Goal: Task Accomplishment & Management: Manage account settings

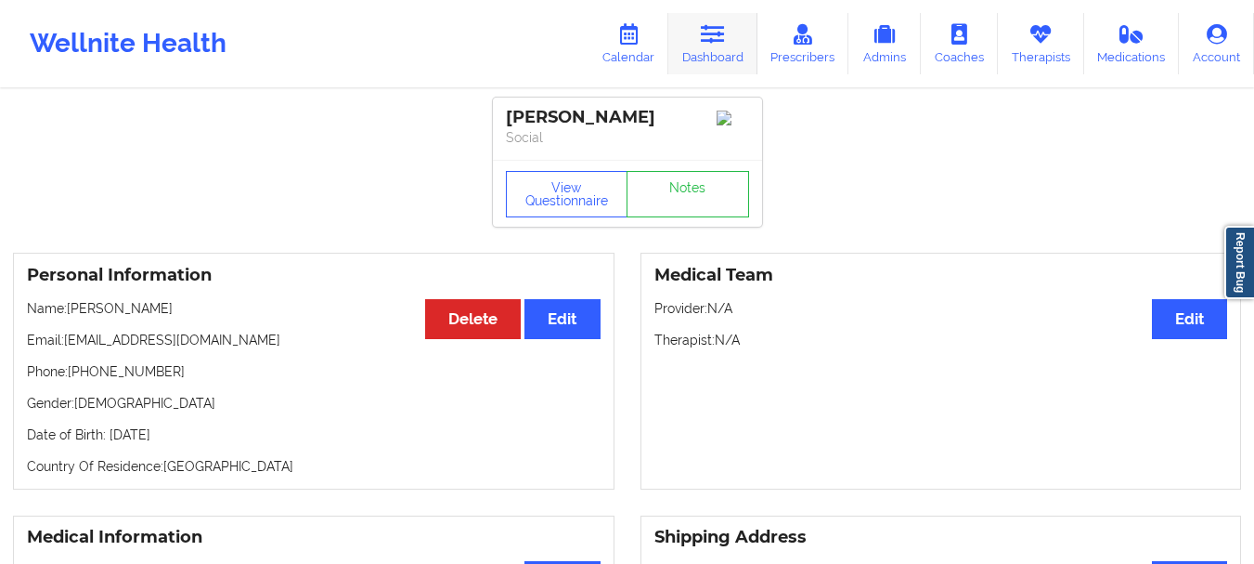
click at [706, 47] on link "Dashboard" at bounding box center [712, 43] width 89 height 61
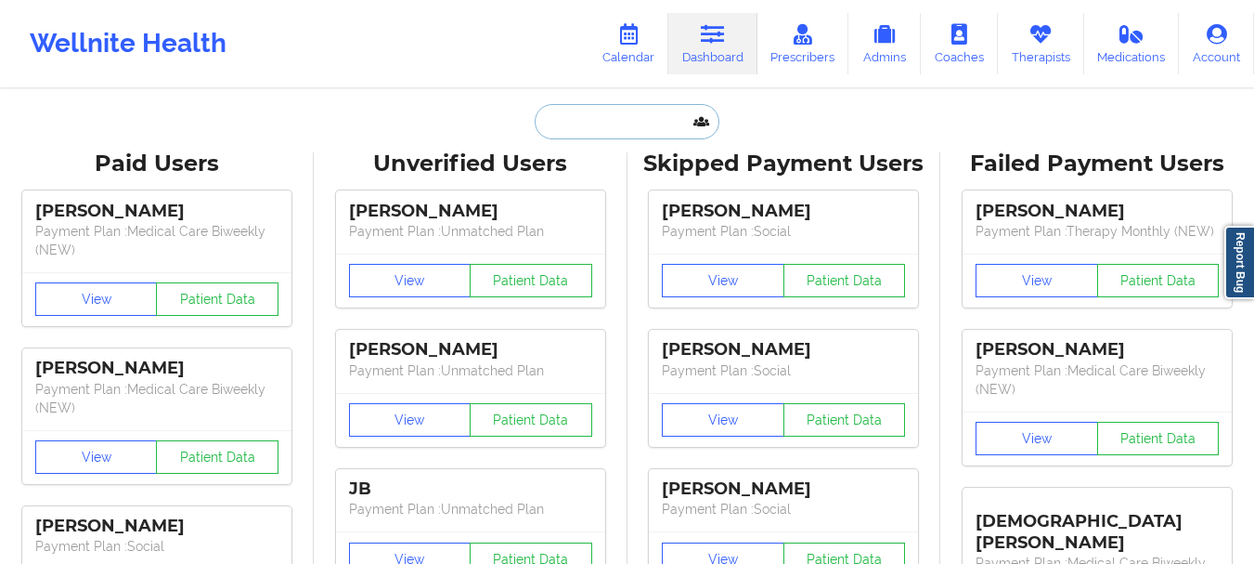
click at [591, 120] on input "text" at bounding box center [627, 121] width 184 height 35
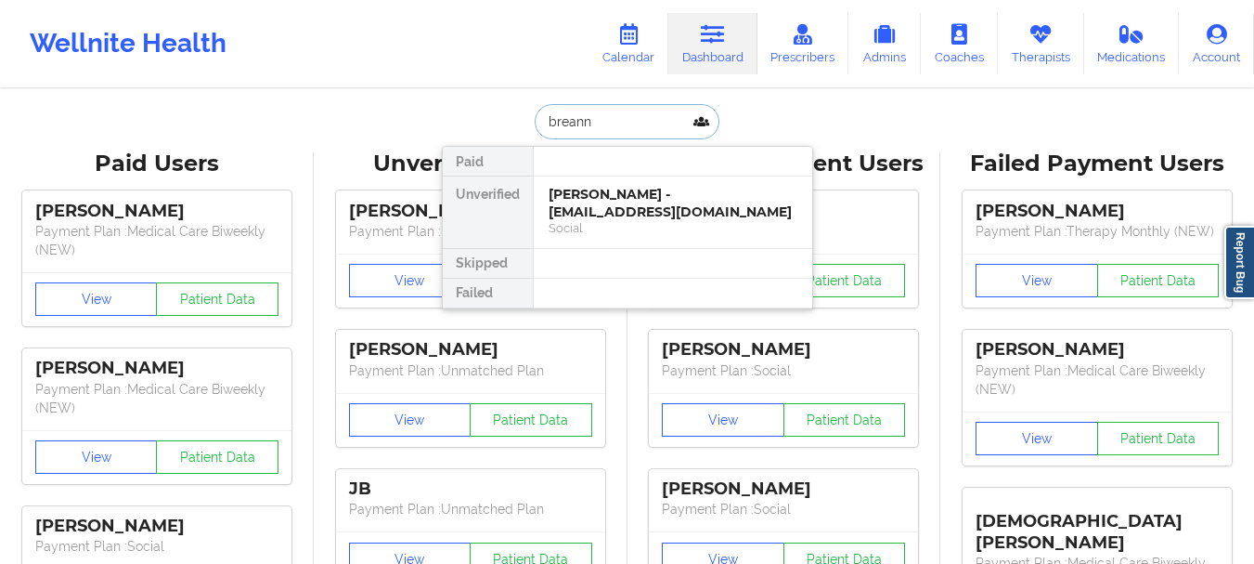
type input "[PERSON_NAME]"
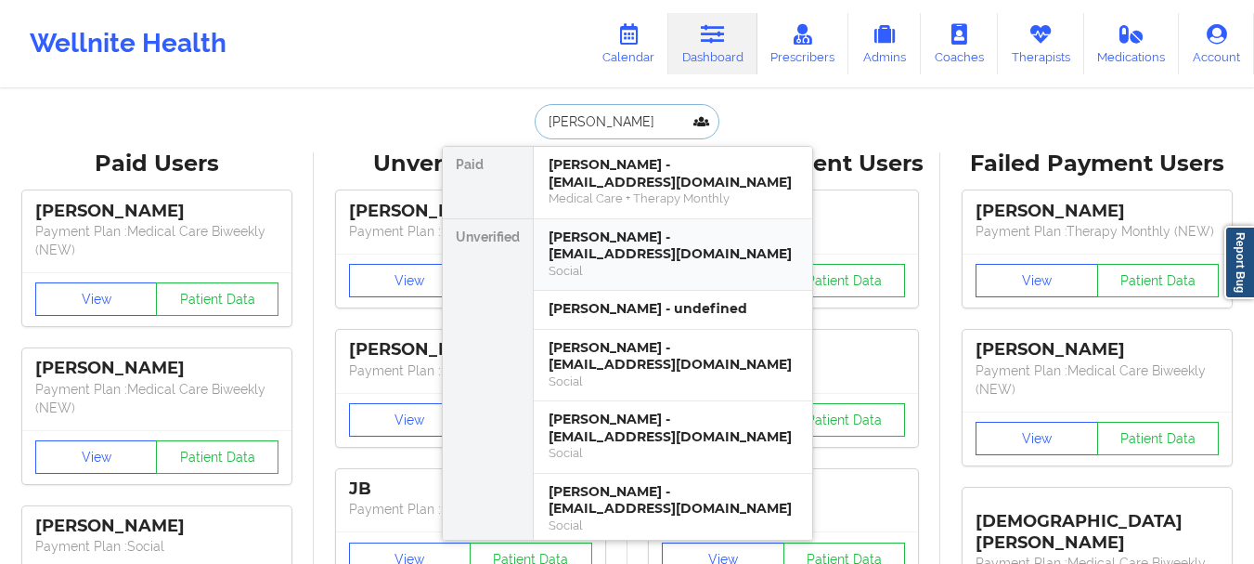
click at [739, 259] on div "[PERSON_NAME] - [EMAIL_ADDRESS][DOMAIN_NAME]" at bounding box center [673, 245] width 249 height 34
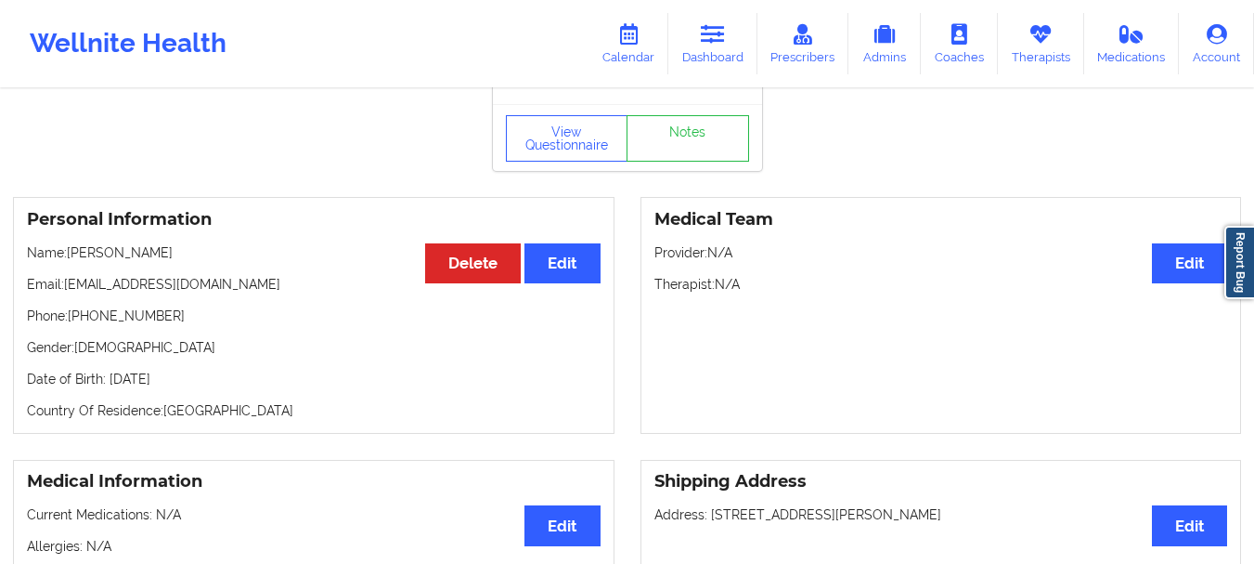
scroll to position [51, 0]
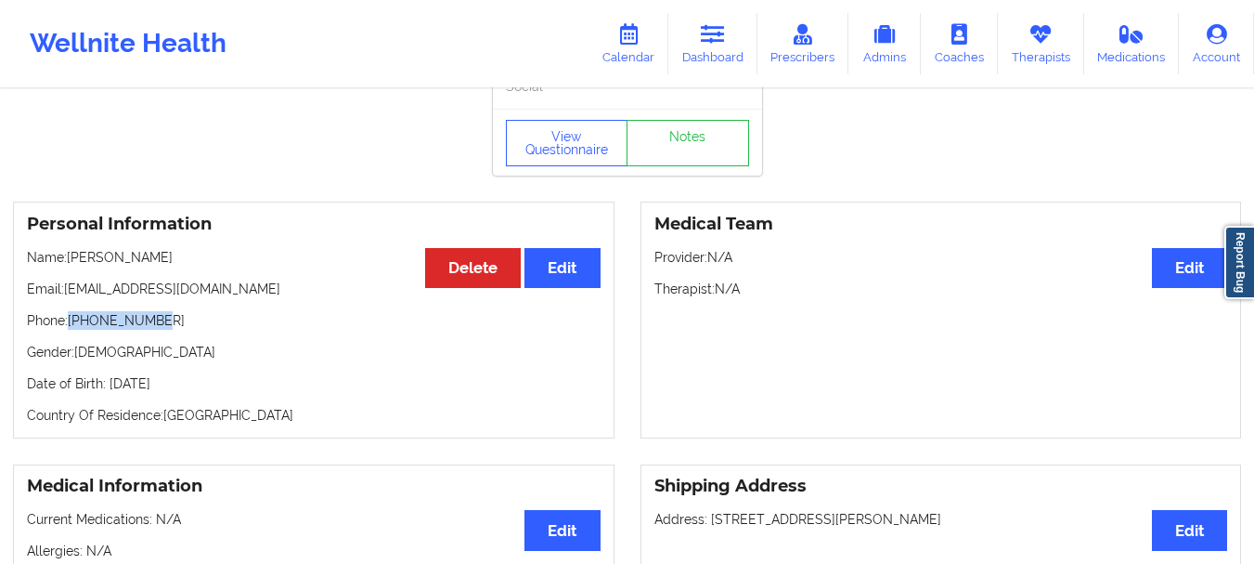
drag, startPoint x: 69, startPoint y: 330, endPoint x: 186, endPoint y: 325, distance: 117.1
click at [186, 325] on p "Phone: [PHONE_NUMBER]" at bounding box center [314, 320] width 574 height 19
copy p "[PHONE_NUMBER]"
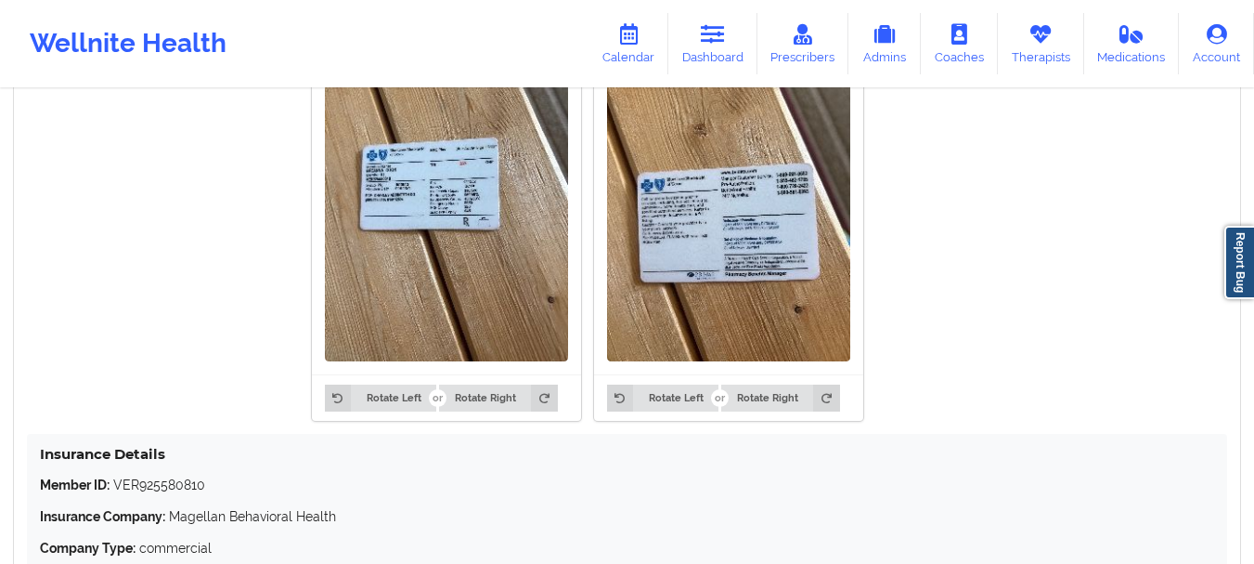
scroll to position [1497, 0]
click at [458, 212] on img at bounding box center [446, 198] width 243 height 324
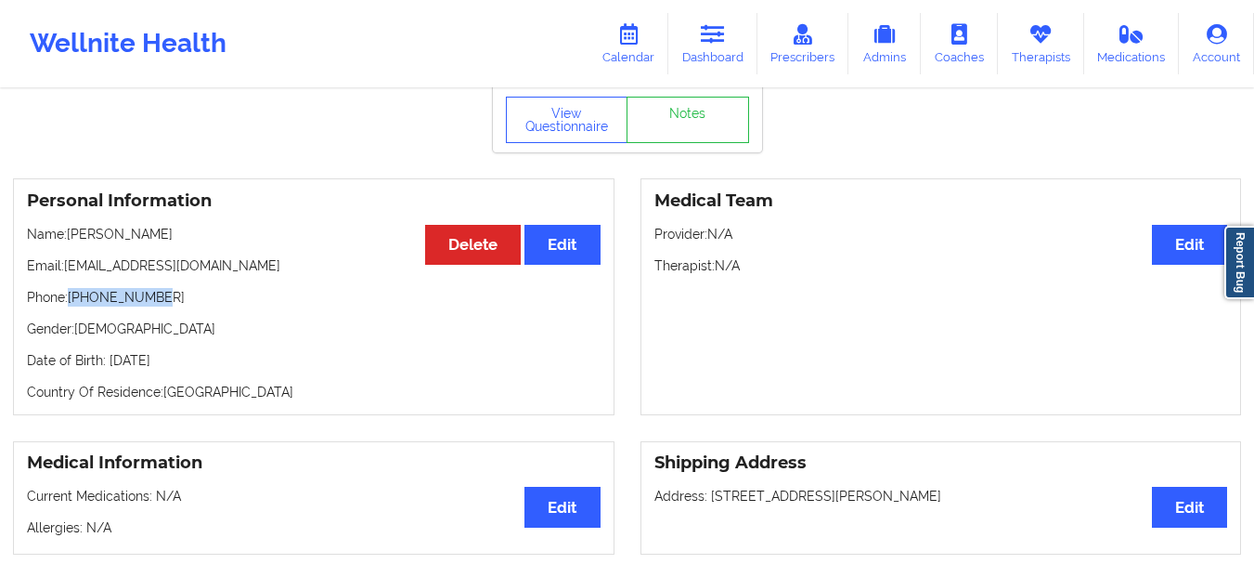
scroll to position [0, 0]
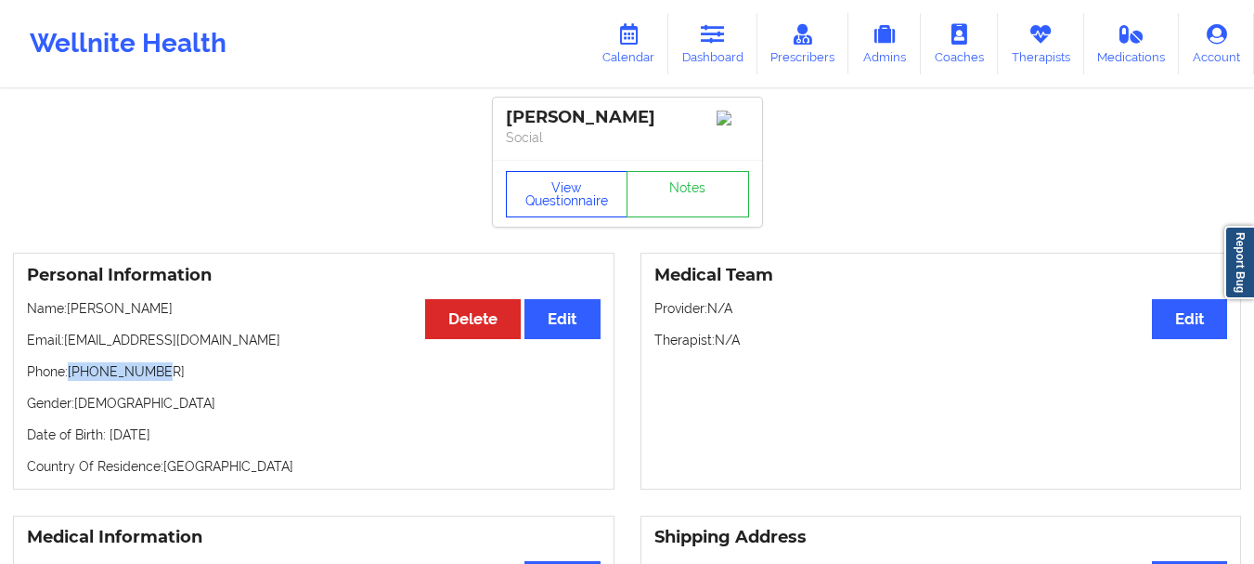
click at [576, 192] on button "View Questionnaire" at bounding box center [567, 194] width 123 height 46
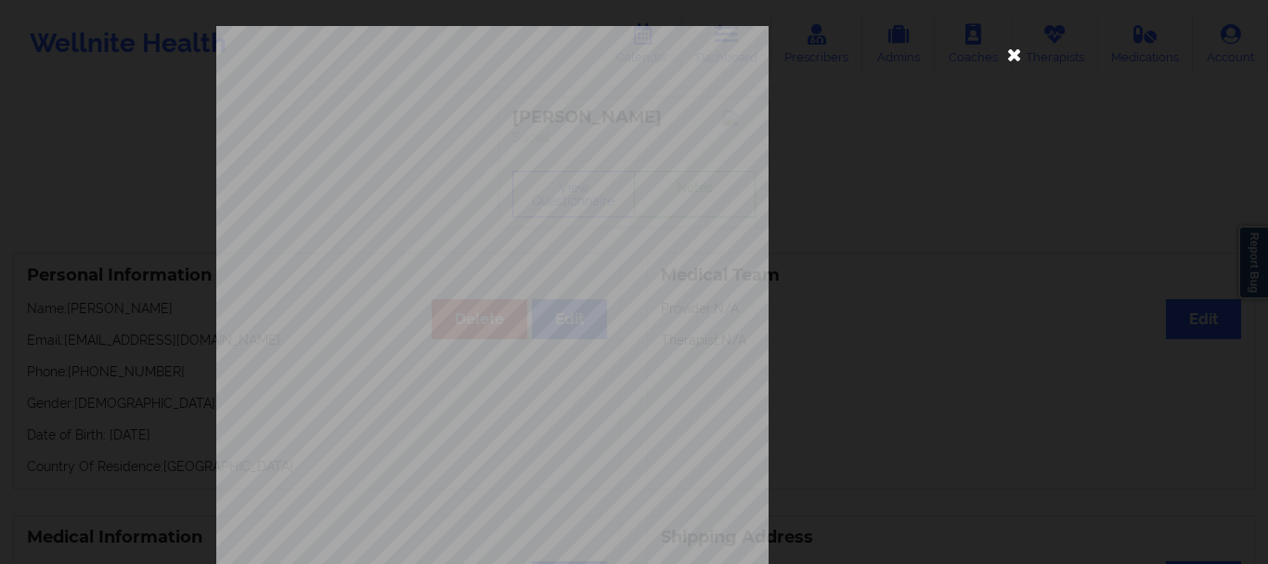
click at [1001, 52] on icon at bounding box center [1015, 54] width 30 height 30
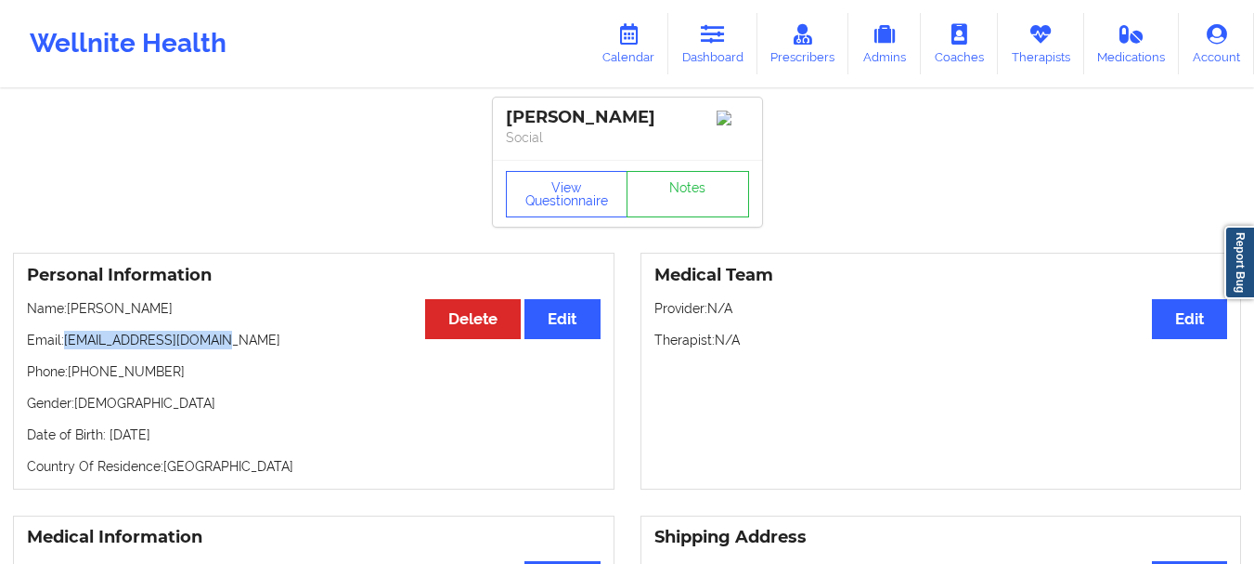
drag, startPoint x: 66, startPoint y: 347, endPoint x: 253, endPoint y: 342, distance: 186.7
click at [253, 342] on p "Email: [EMAIL_ADDRESS][DOMAIN_NAME]" at bounding box center [314, 340] width 574 height 19
copy p "[EMAIL_ADDRESS][DOMAIN_NAME]"
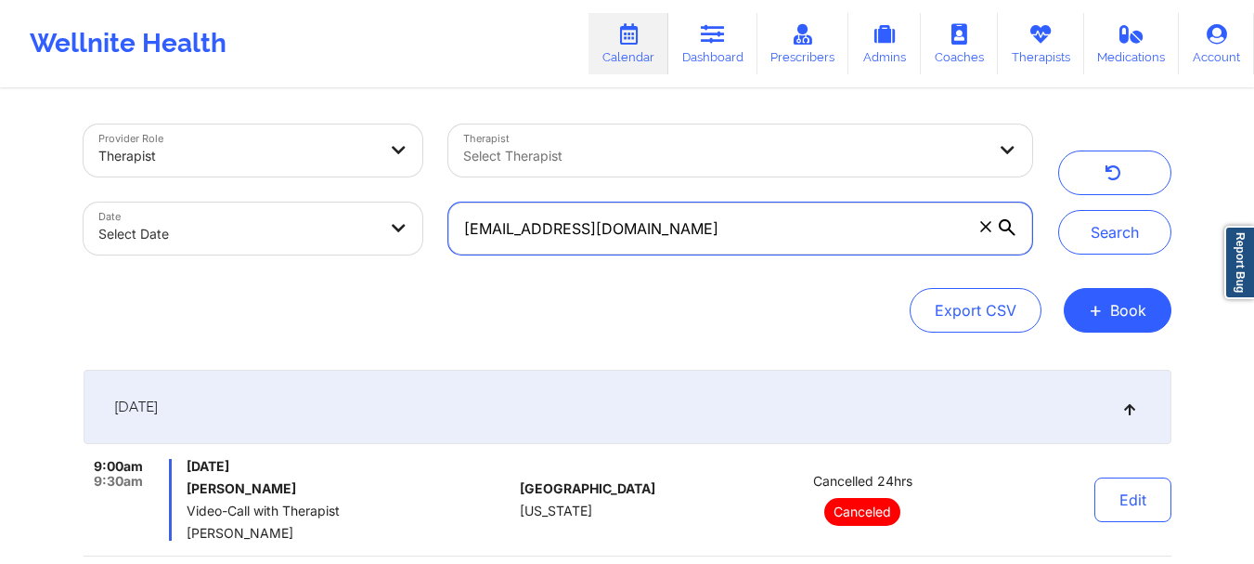
click at [861, 234] on input "[EMAIL_ADDRESS][DOMAIN_NAME]" at bounding box center [739, 228] width 583 height 52
drag, startPoint x: 801, startPoint y: 231, endPoint x: 447, endPoint y: 237, distance: 354.7
click at [447, 237] on div "bcoon232001@gmail.com" at bounding box center [739, 228] width 609 height 78
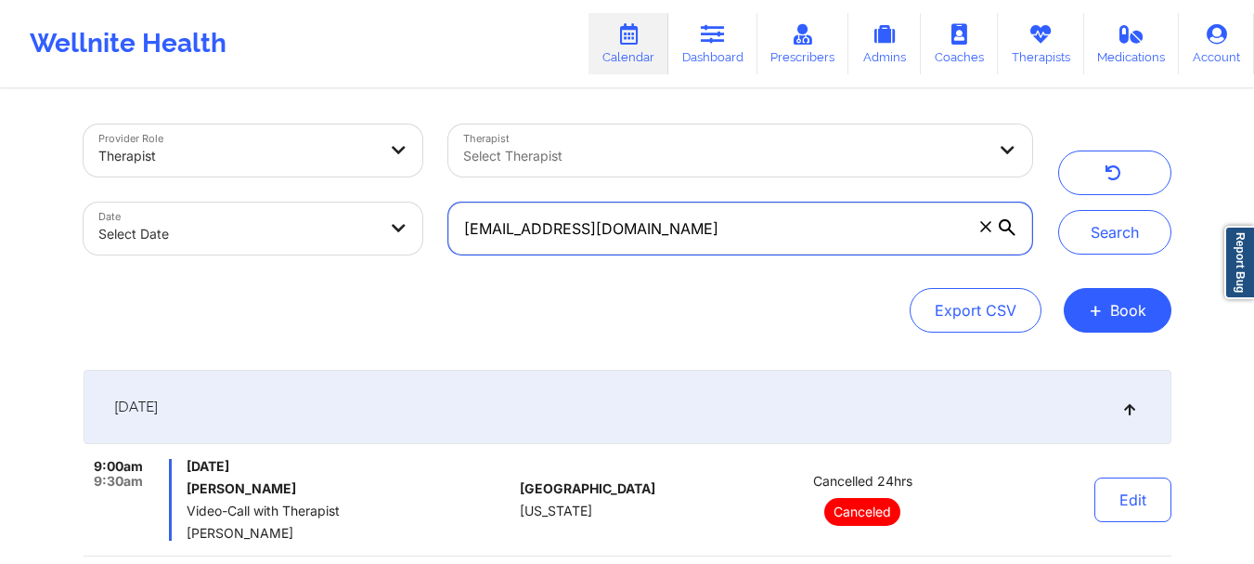
paste input "paige"
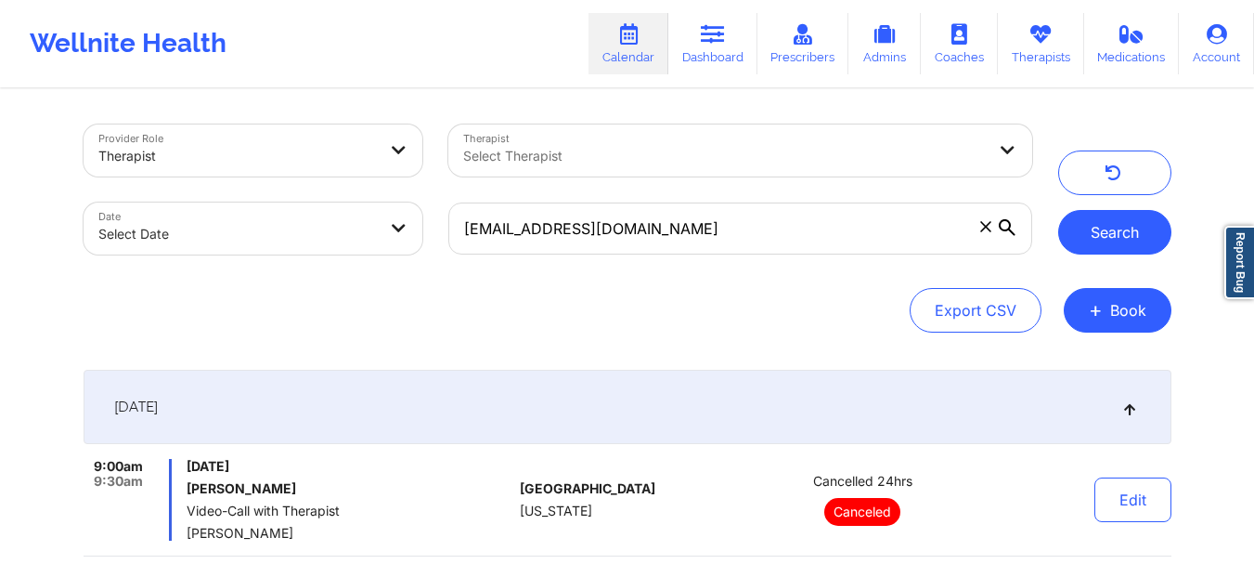
click at [1100, 240] on button "Search" at bounding box center [1114, 232] width 113 height 45
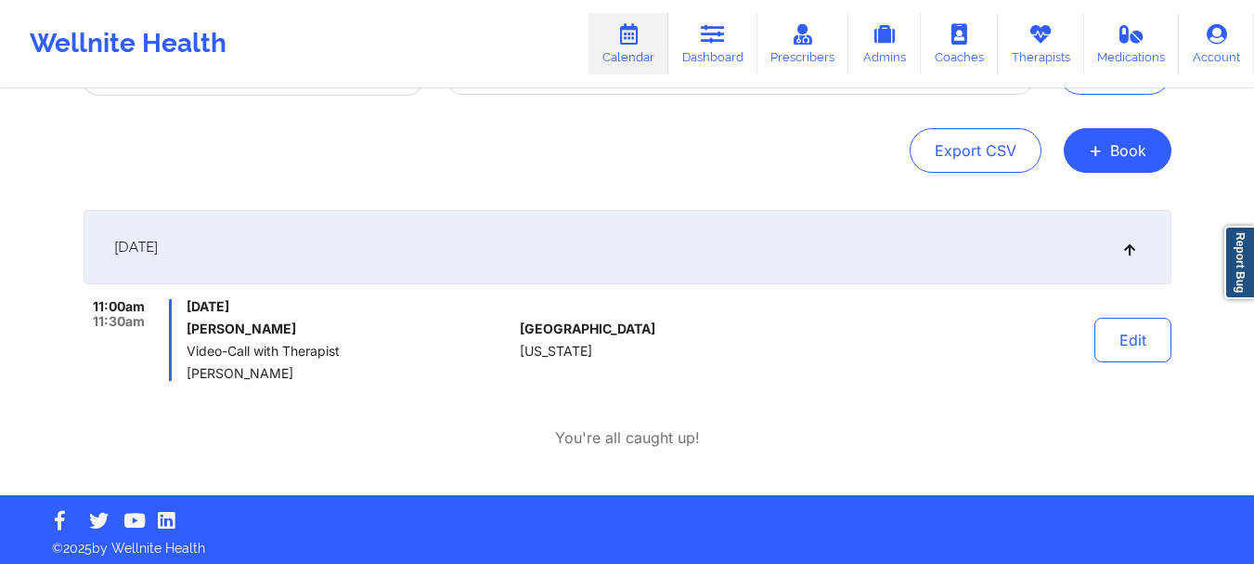
scroll to position [166, 0]
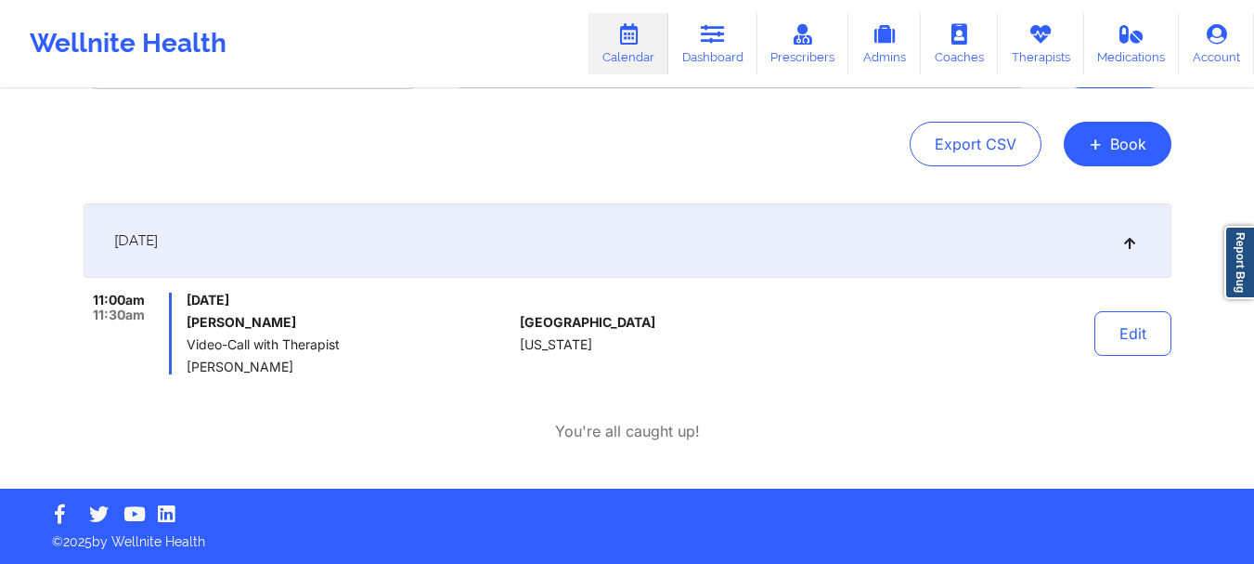
drag, startPoint x: 678, startPoint y: 400, endPoint x: 734, endPoint y: 417, distance: 59.0
click at [694, 404] on div "September 28, 2025 11:00am 11:30am Sunday, September 28, 2025 Breanna P Coon Vi…" at bounding box center [628, 322] width 1088 height 239
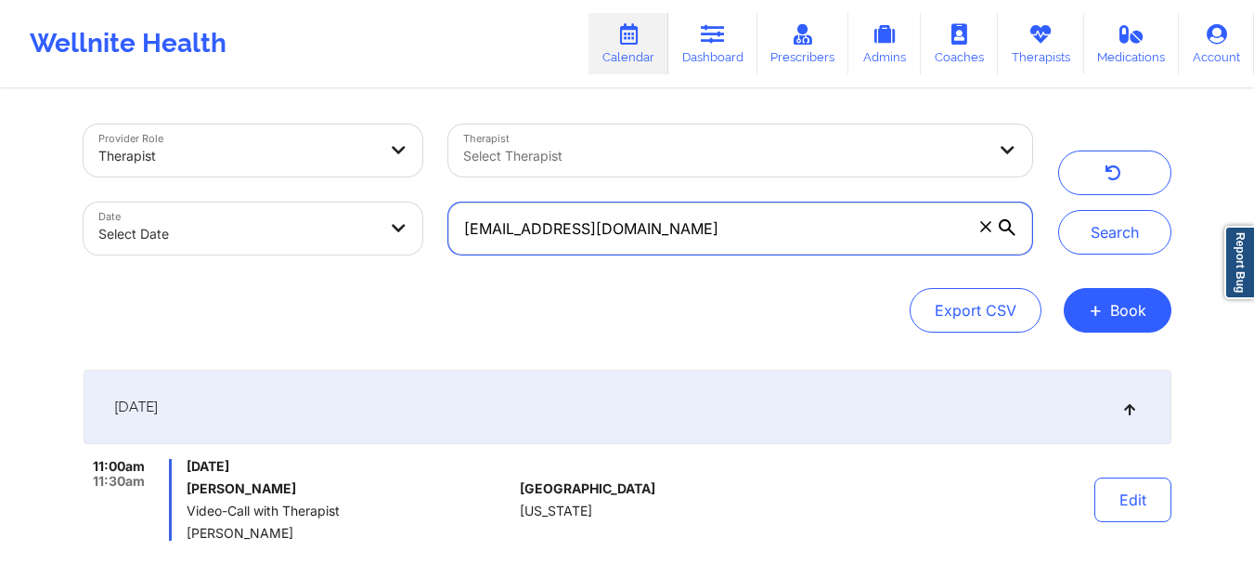
drag, startPoint x: 694, startPoint y: 237, endPoint x: 499, endPoint y: 228, distance: 196.1
click at [499, 228] on input "[EMAIL_ADDRESS][DOMAIN_NAME]" at bounding box center [739, 228] width 583 height 52
paste input "abob28@secondbaptistschool.org"
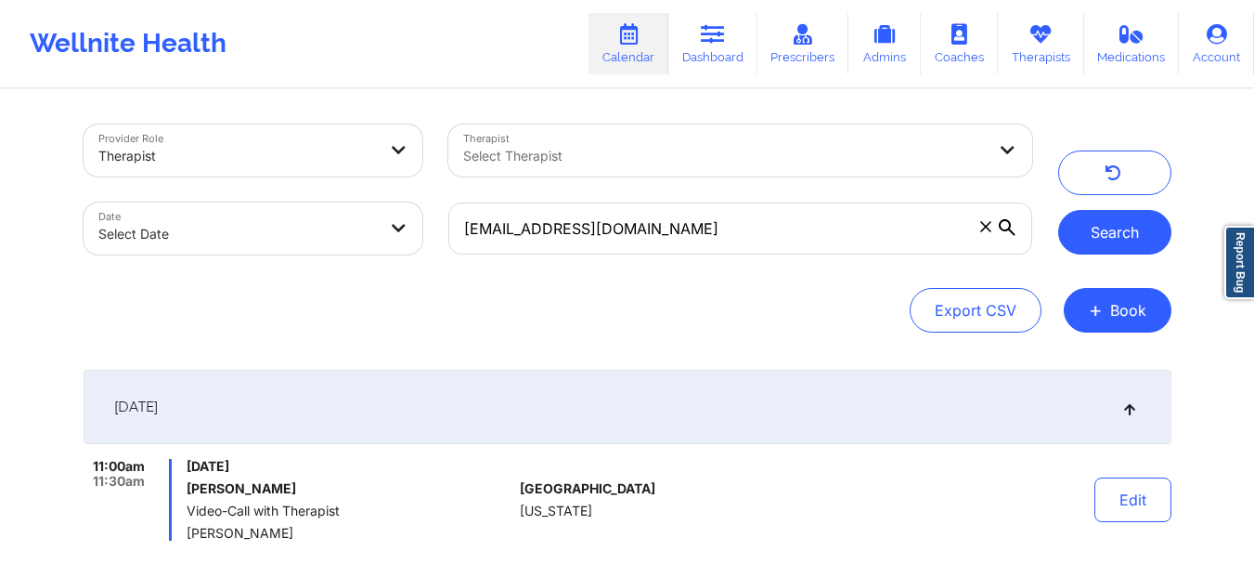
click at [1101, 242] on button "Search" at bounding box center [1114, 232] width 113 height 45
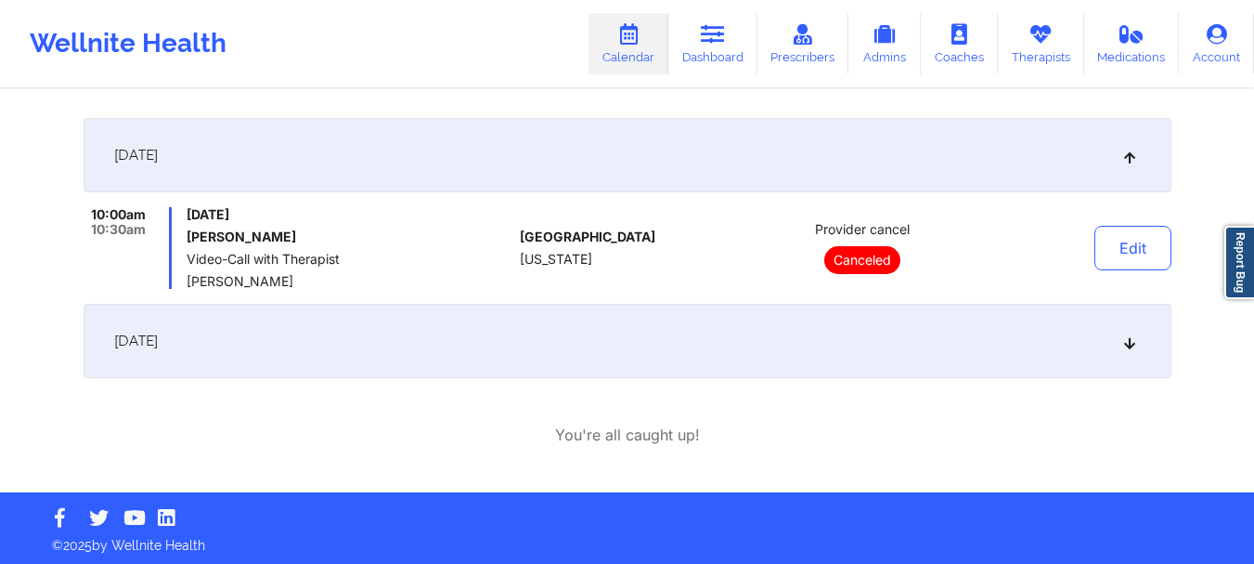
scroll to position [255, 0]
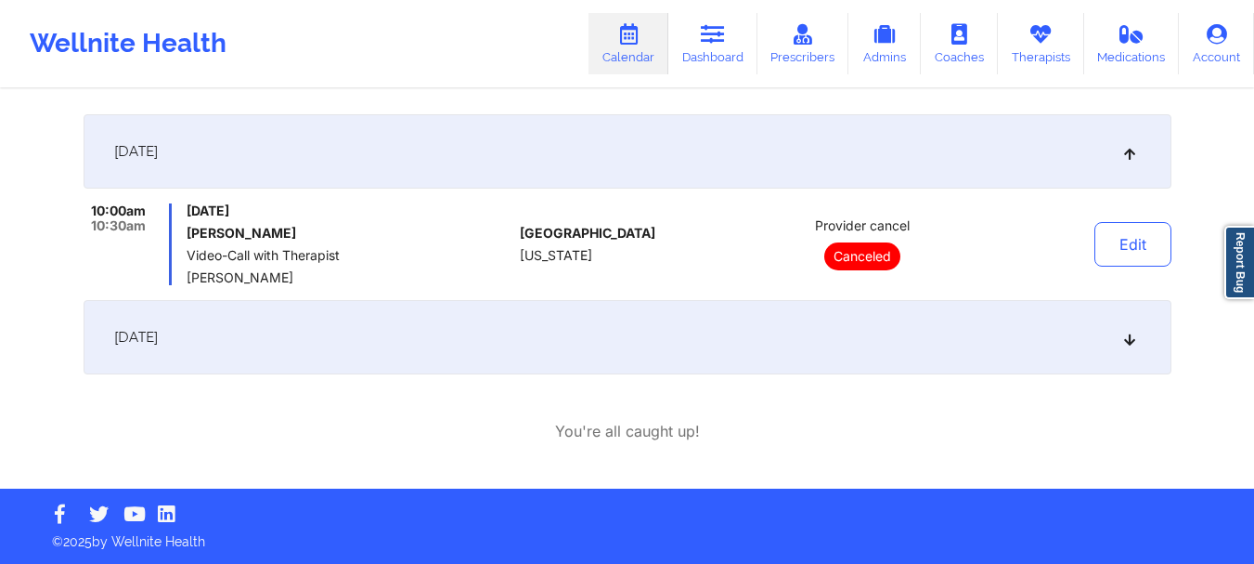
click at [582, 348] on div "October 3, 2025" at bounding box center [628, 337] width 1088 height 74
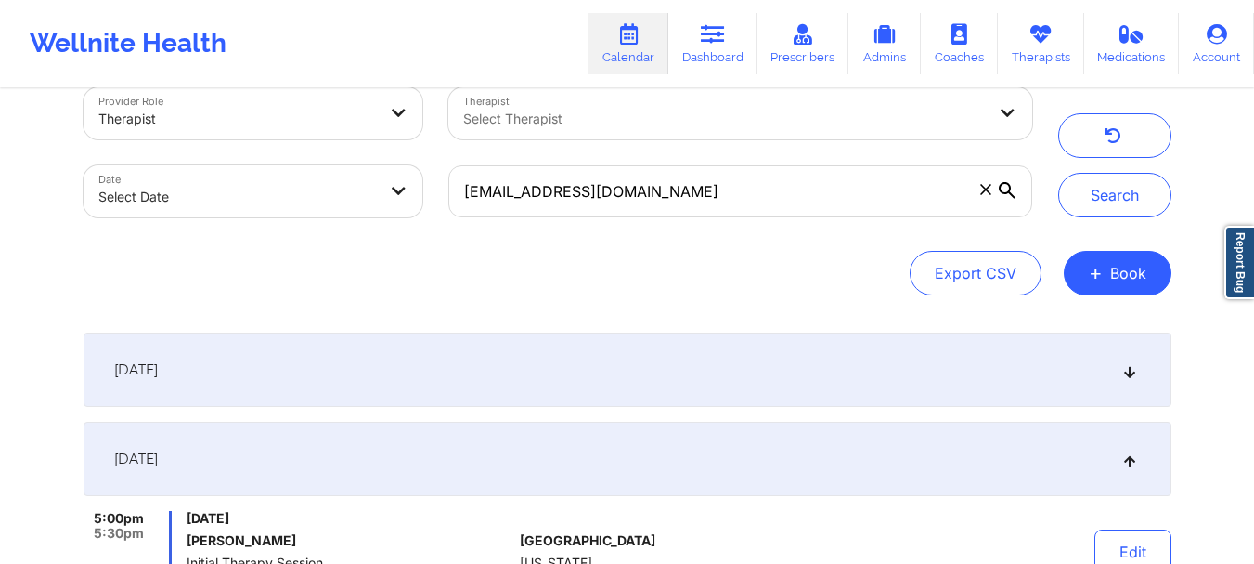
scroll to position [0, 0]
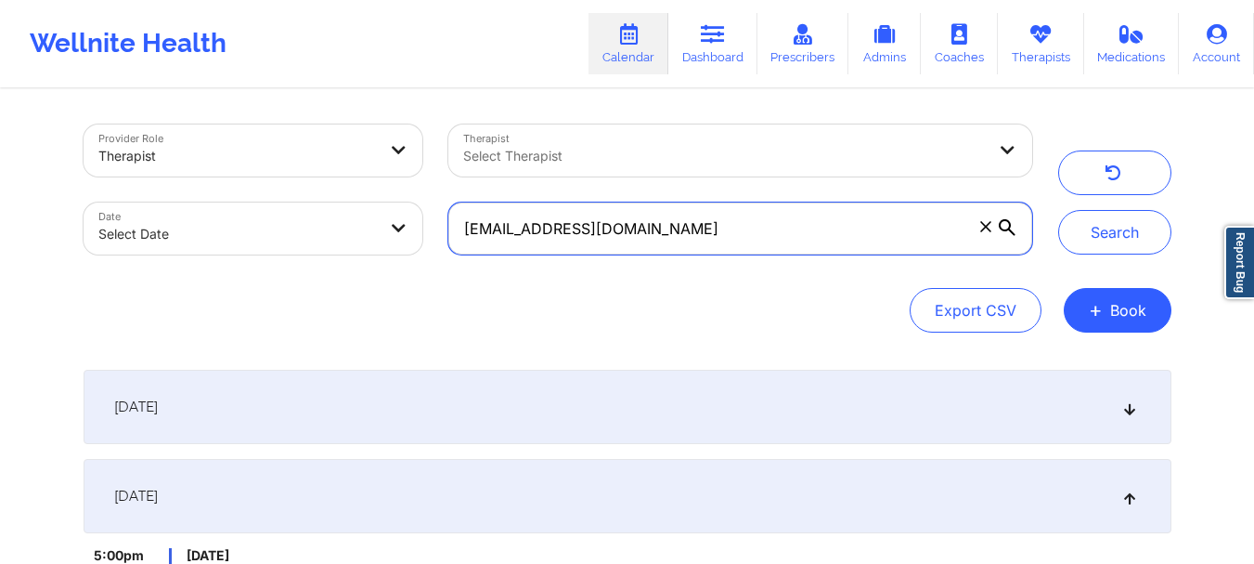
click at [712, 228] on input "abob28@secondbaptistschool.org" at bounding box center [739, 228] width 583 height 52
paste input "[EMAIL_ADDRESS][DOMAIN_NAME]"
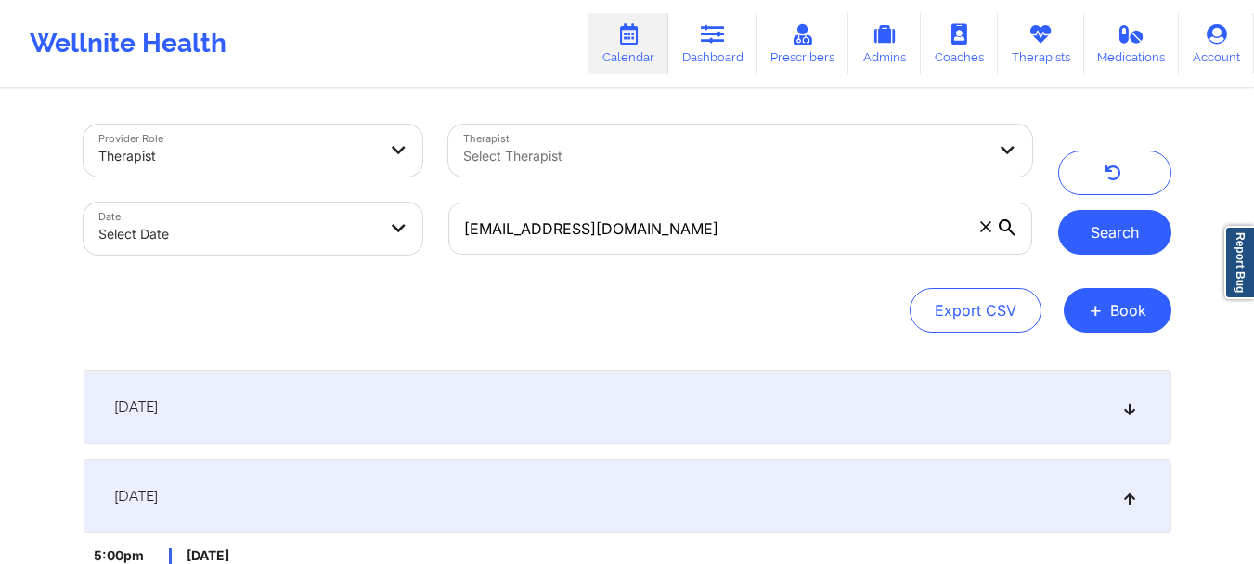
click at [1074, 228] on button "Search" at bounding box center [1114, 232] width 113 height 45
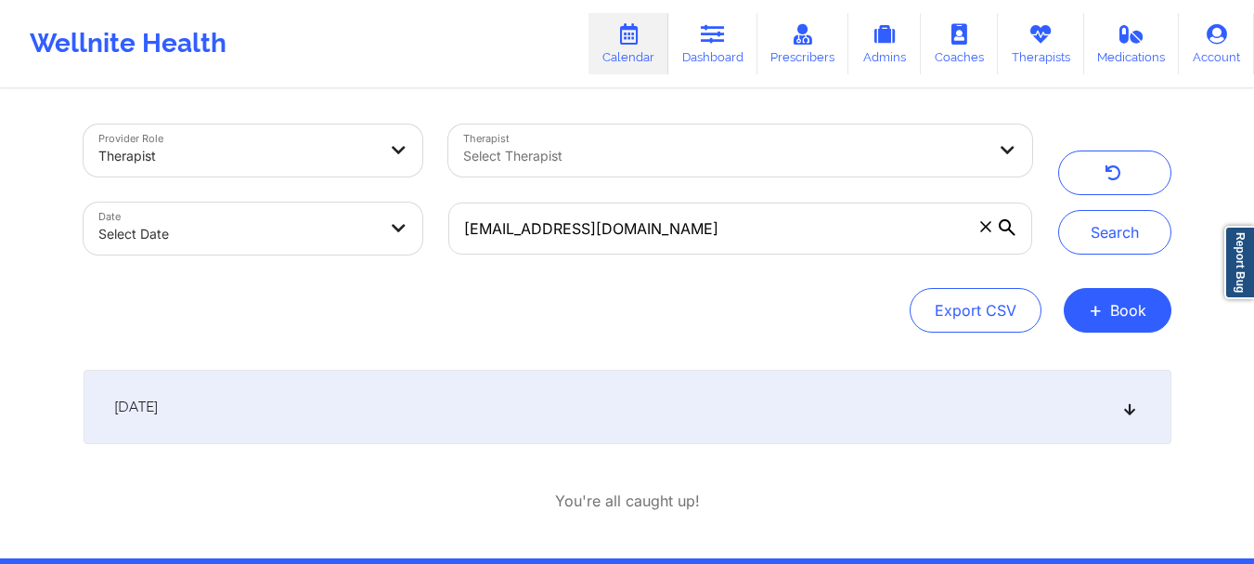
click at [522, 401] on div "September 28, 2025" at bounding box center [628, 407] width 1088 height 74
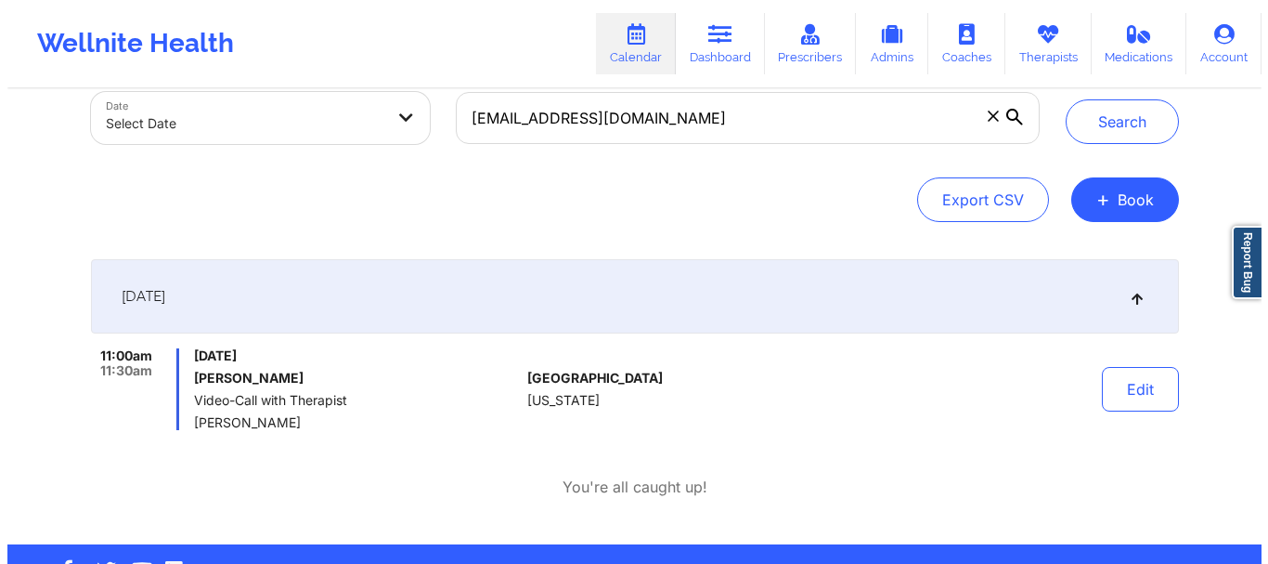
scroll to position [151, 0]
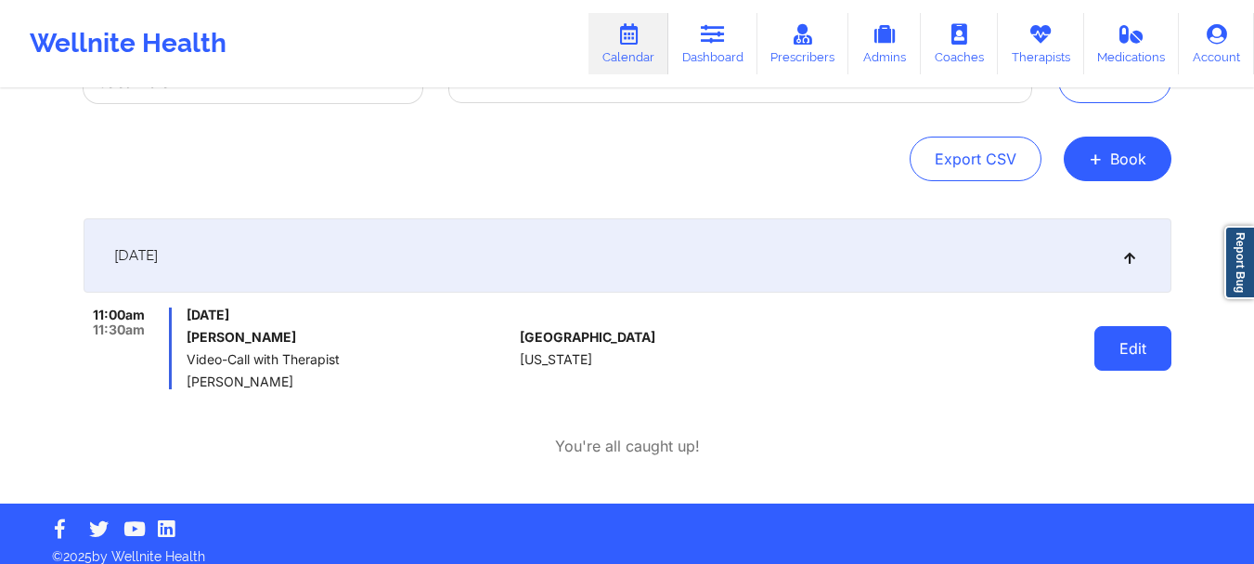
click at [1134, 349] on button "Edit" at bounding box center [1133, 348] width 77 height 45
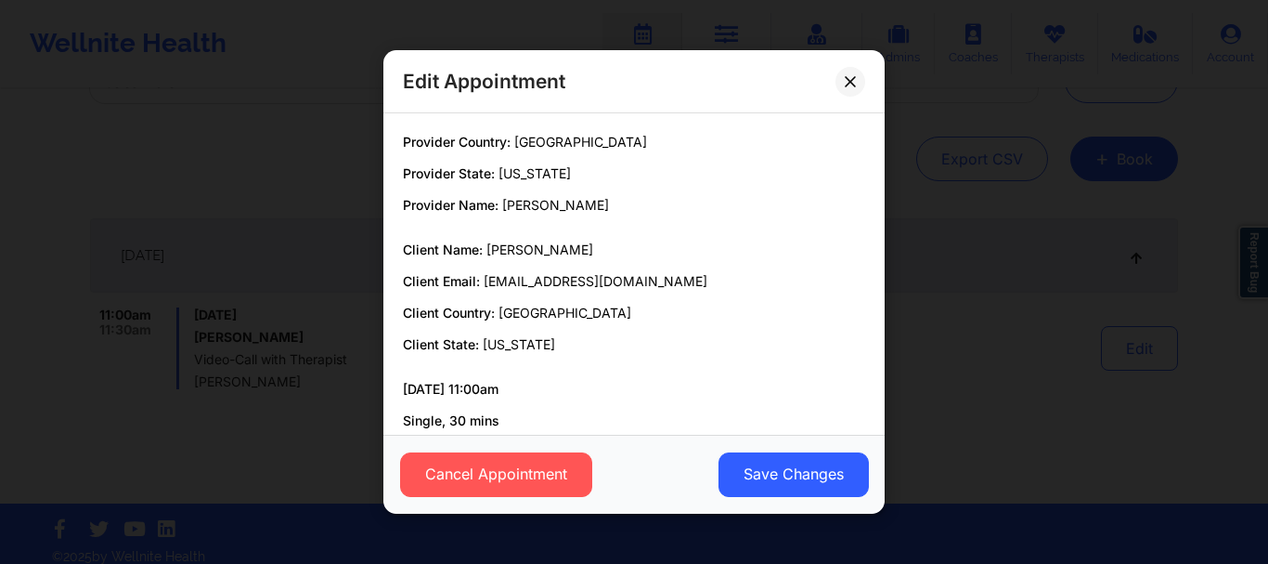
scroll to position [100, 0]
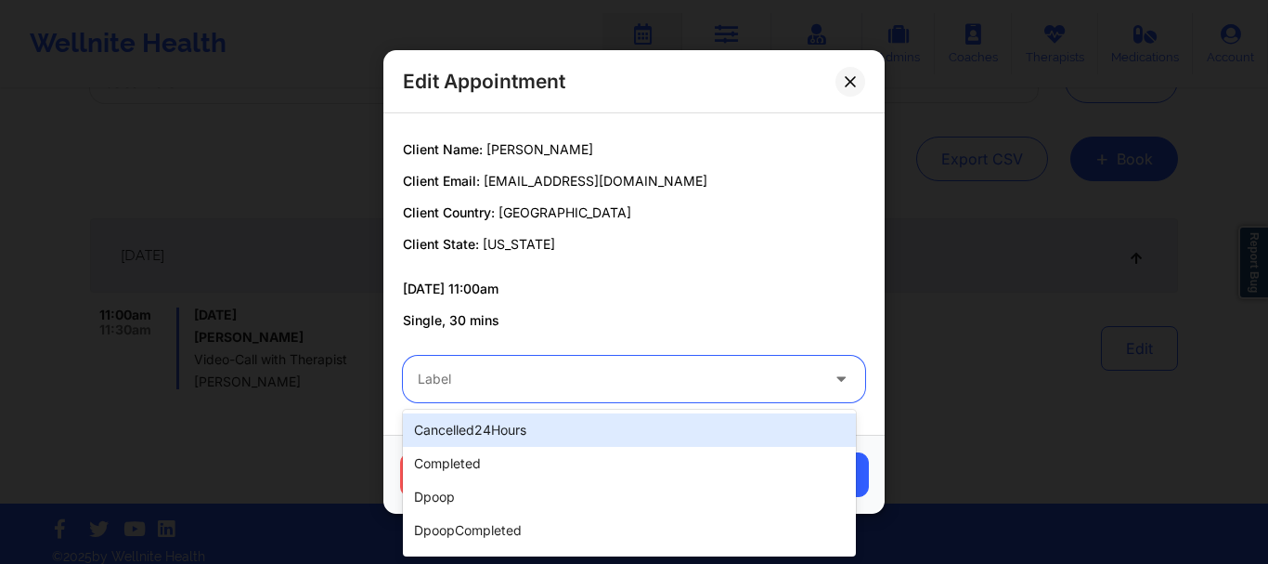
click at [718, 370] on div at bounding box center [618, 379] width 401 height 22
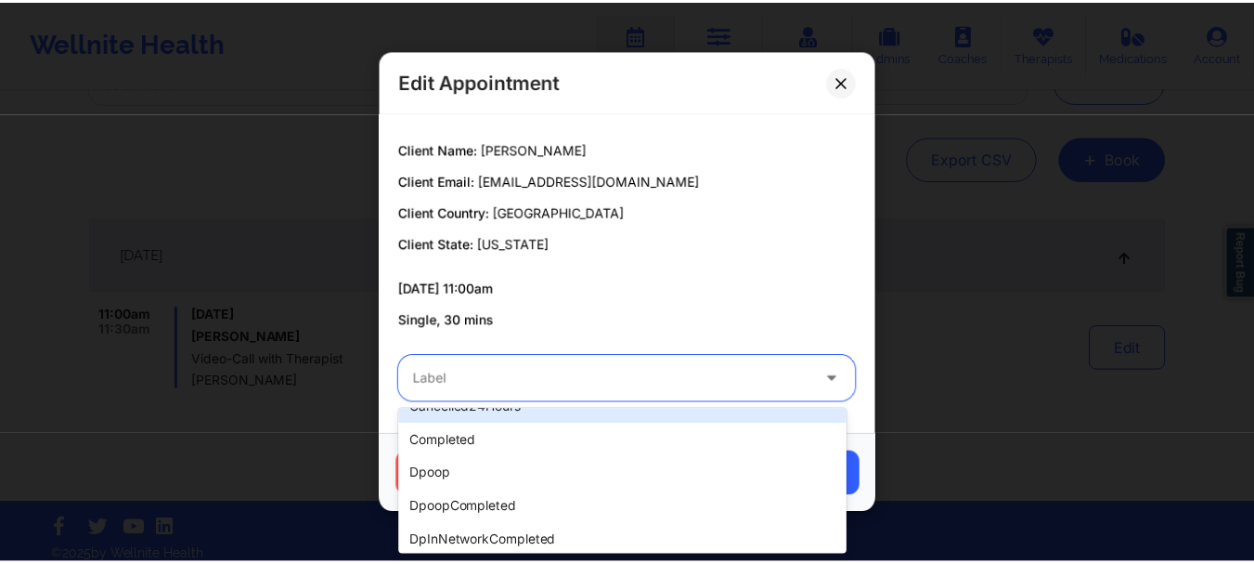
scroll to position [0, 0]
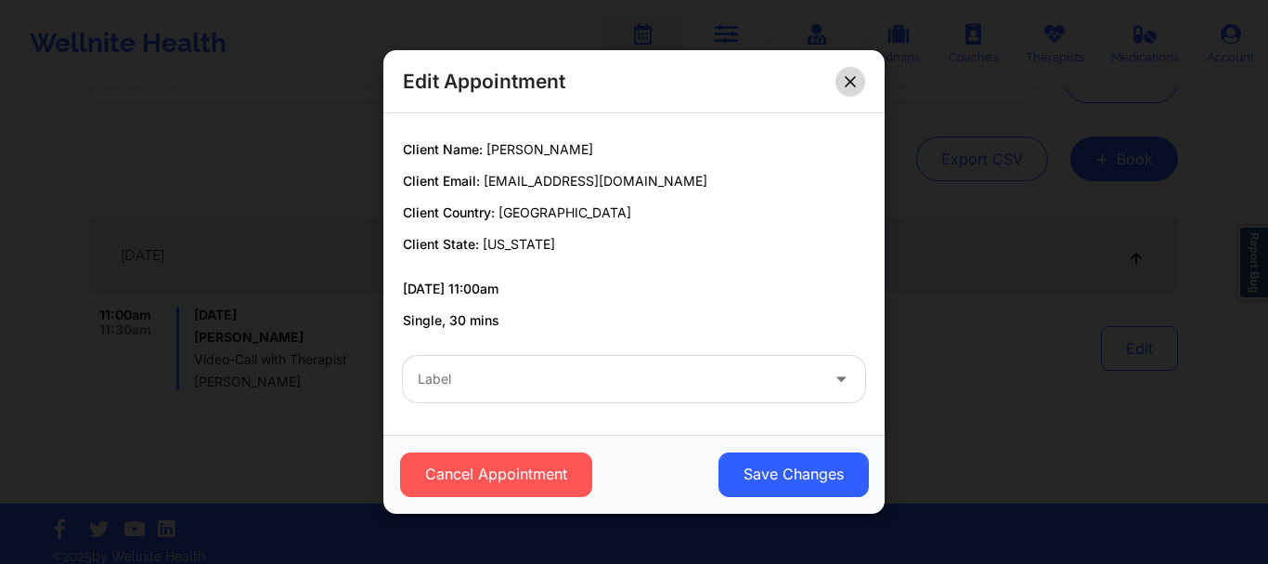
click at [849, 80] on icon at bounding box center [850, 81] width 10 height 10
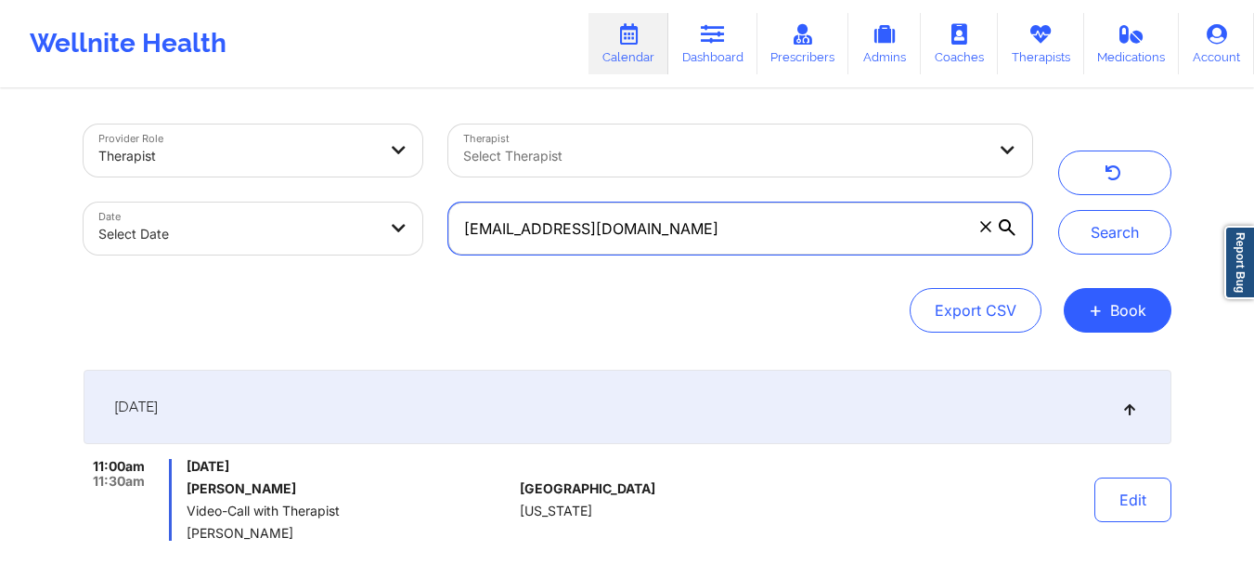
click at [939, 225] on input "[EMAIL_ADDRESS][DOMAIN_NAME]" at bounding box center [739, 228] width 583 height 52
paste input "destineyharris93@yahoo"
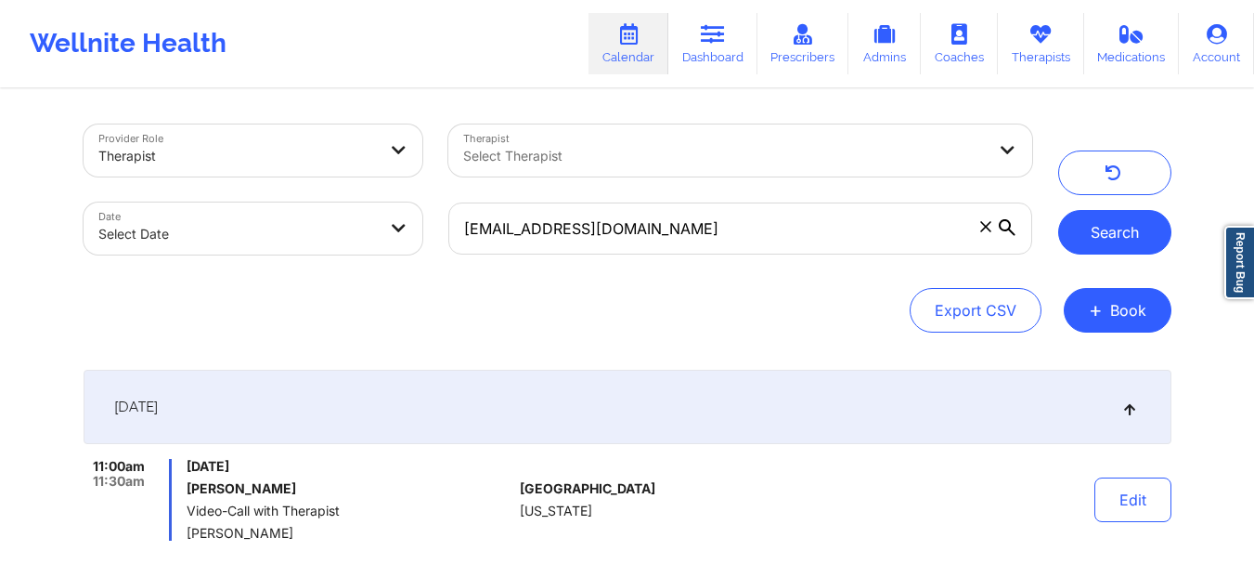
click at [1097, 231] on button "Search" at bounding box center [1114, 232] width 113 height 45
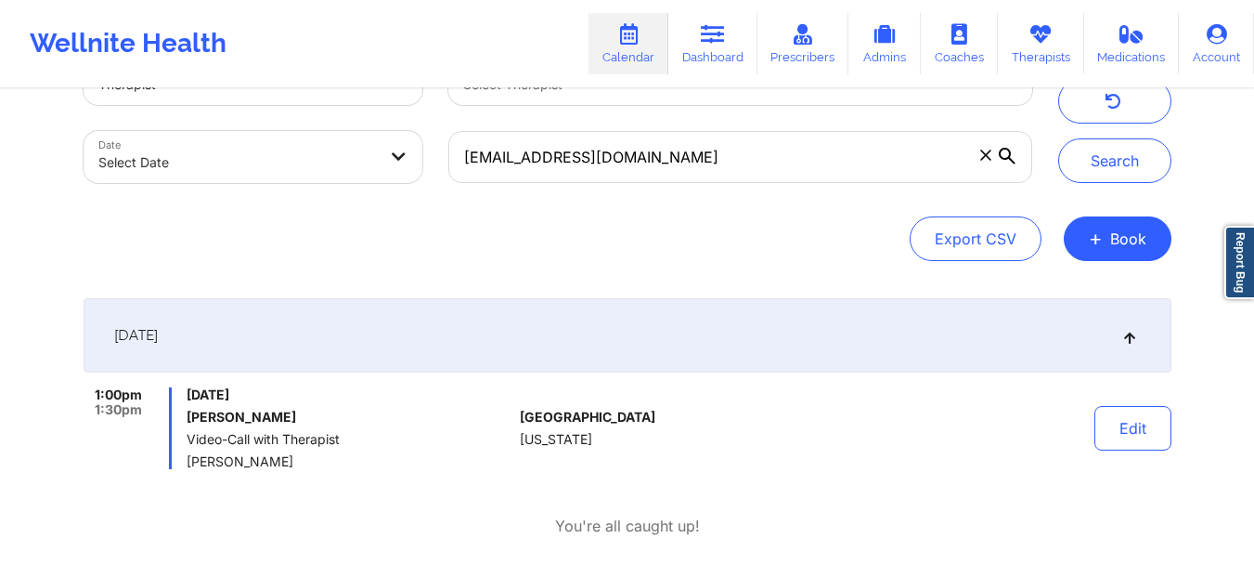
scroll to position [72, 0]
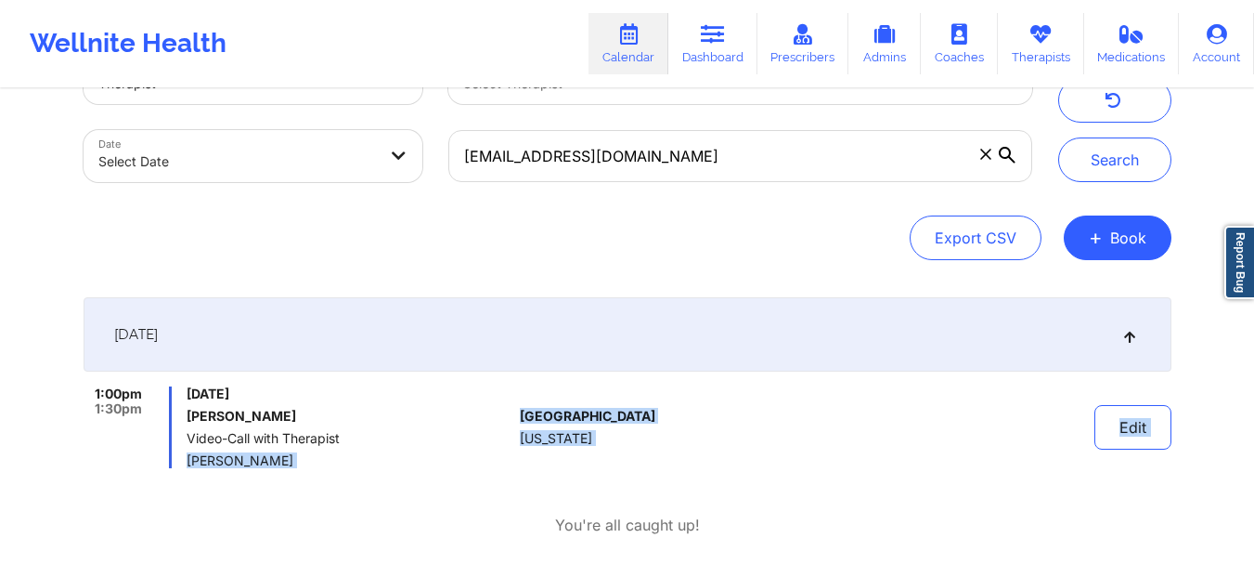
drag, startPoint x: 292, startPoint y: 468, endPoint x: 191, endPoint y: 460, distance: 100.5
click at [191, 460] on div "September 27, 2025 1:00pm 1:30pm Saturday, September 27, 2025 Destiney Harris V…" at bounding box center [628, 416] width 1088 height 239
click at [191, 460] on span "Gailbriel Jenkins" at bounding box center [350, 460] width 326 height 15
drag, startPoint x: 190, startPoint y: 460, endPoint x: 295, endPoint y: 458, distance: 104.9
click at [295, 458] on span "Gailbriel Jenkins" at bounding box center [350, 460] width 326 height 15
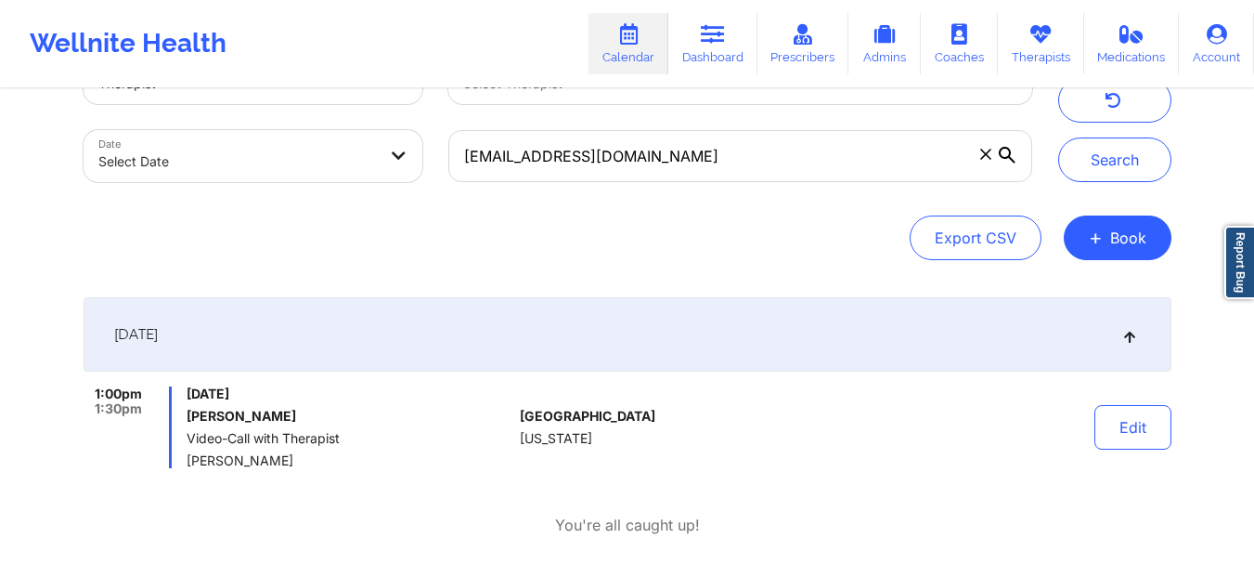
copy span "Gailbriel Jenkins"
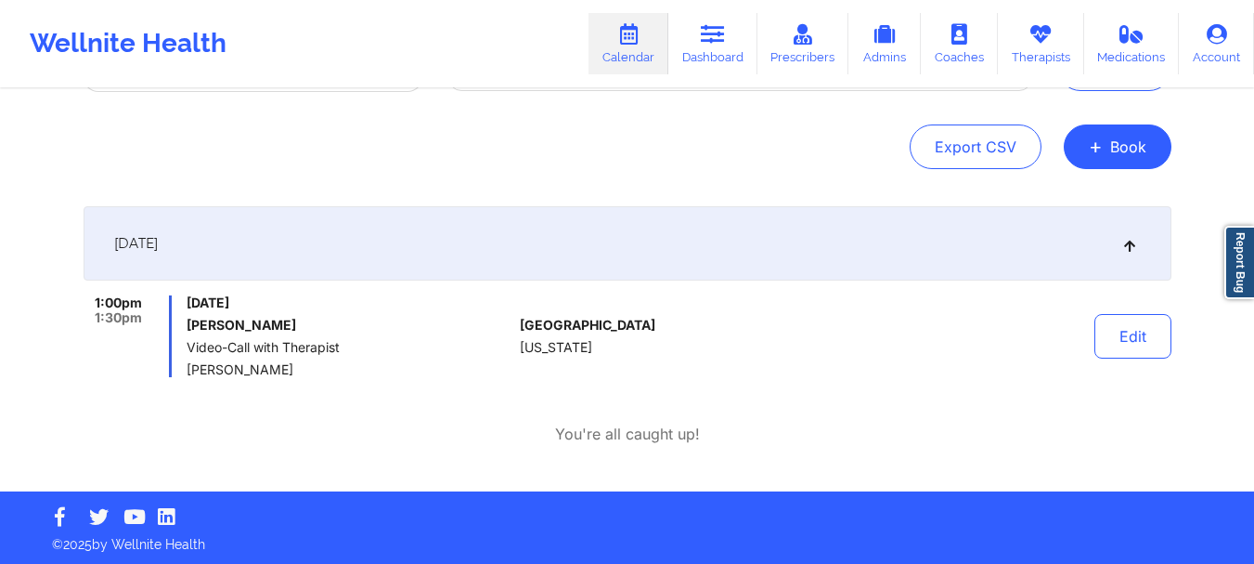
scroll to position [0, 0]
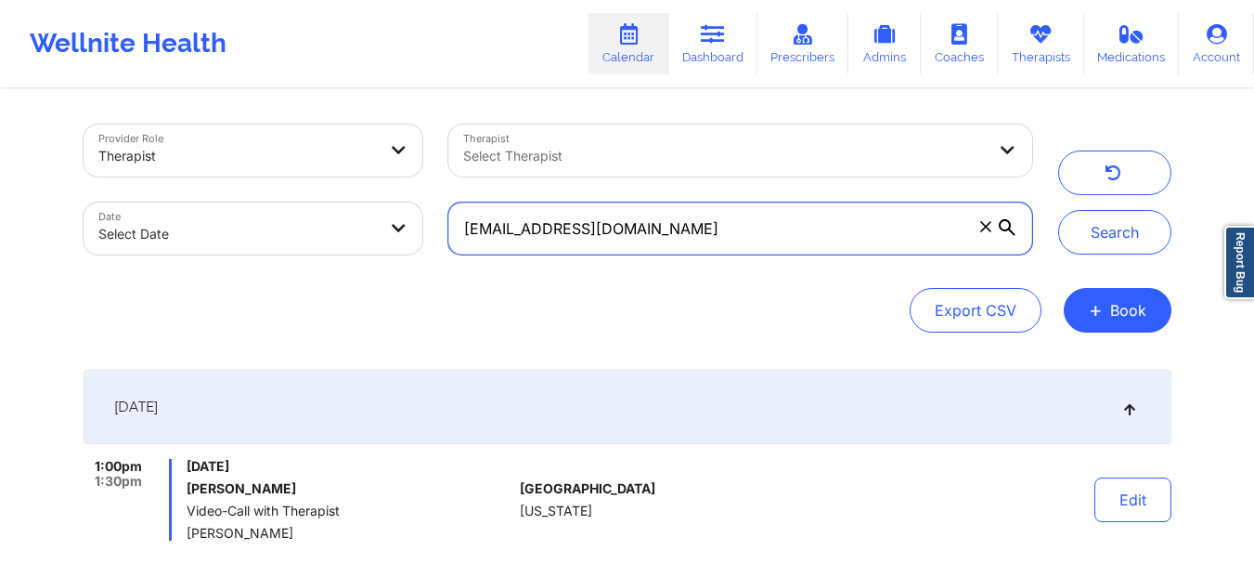
drag, startPoint x: 710, startPoint y: 246, endPoint x: 437, endPoint y: 227, distance: 273.6
click at [437, 227] on div "destineyharris93@yahoo.com" at bounding box center [739, 228] width 609 height 78
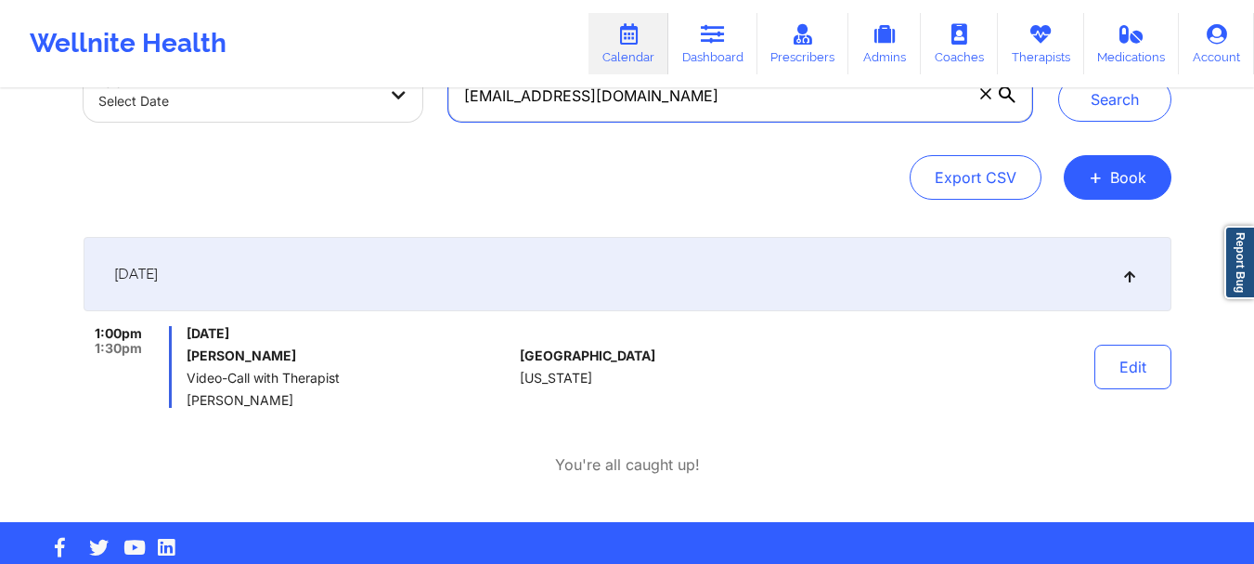
scroll to position [134, 0]
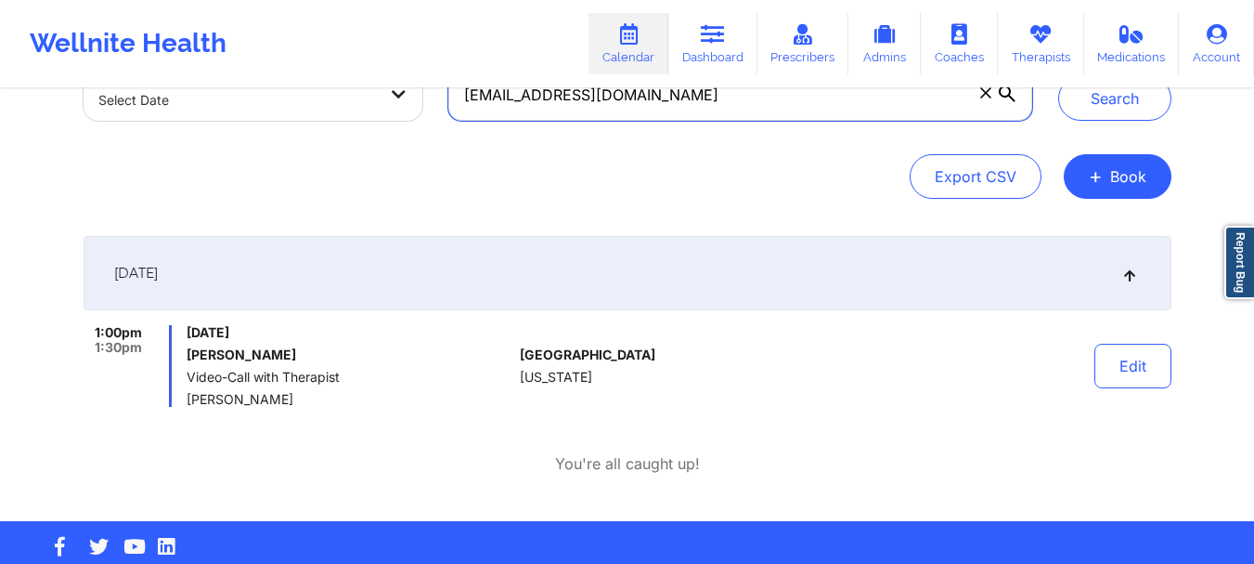
click at [827, 98] on input "destineyharris93@yahoo.com" at bounding box center [739, 95] width 583 height 52
paste input "orangedoodle52@gmail"
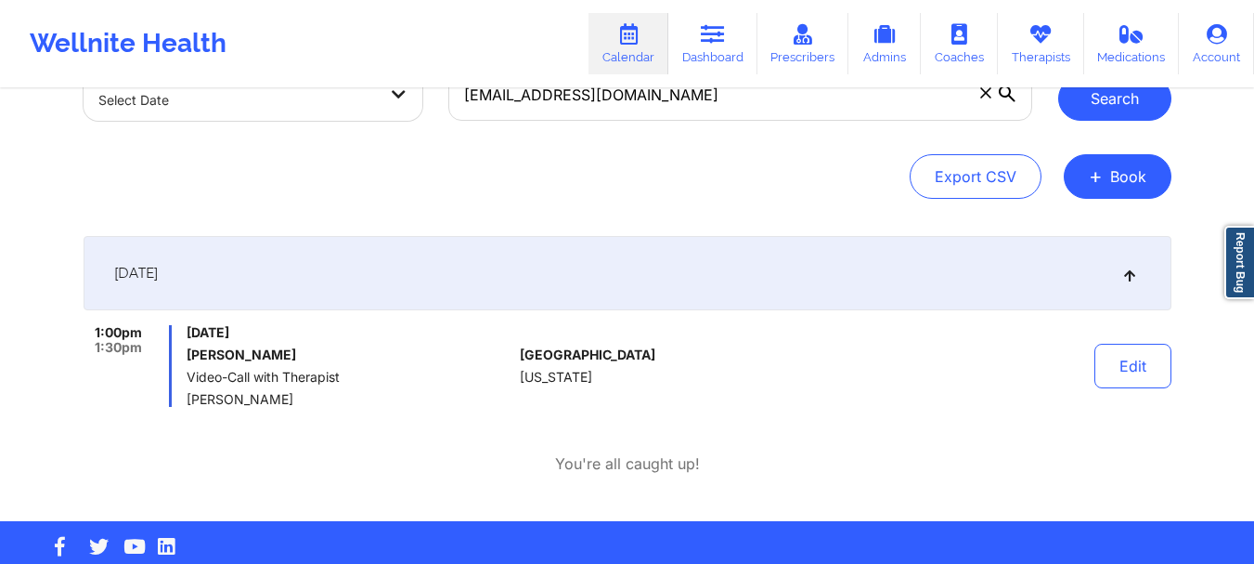
click at [1081, 96] on button "Search" at bounding box center [1114, 98] width 113 height 45
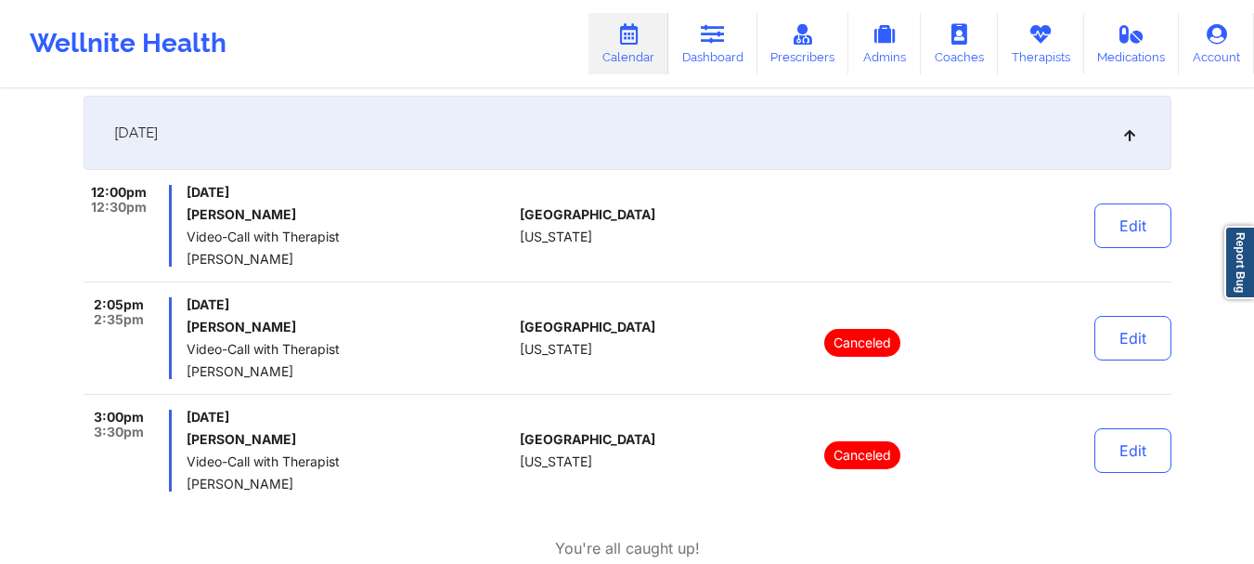
scroll to position [0, 0]
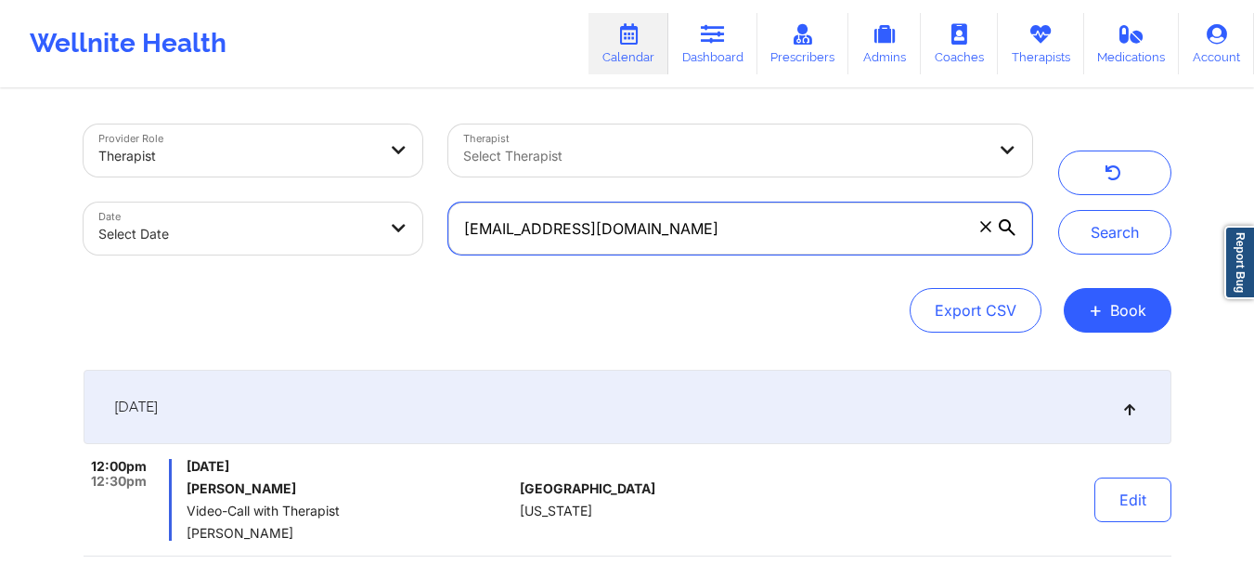
click at [760, 230] on input "orangedoodle52@gmail.com" at bounding box center [739, 228] width 583 height 52
paste input "hdyzharia"
type input "hdyzharia@gmail.com"
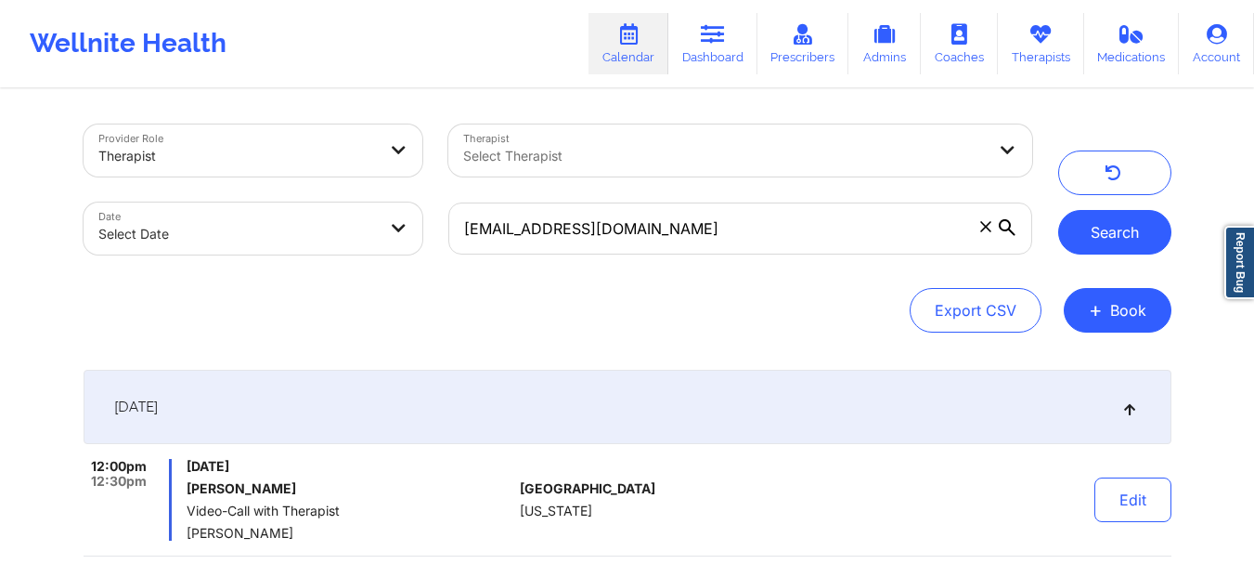
click at [1103, 240] on button "Search" at bounding box center [1114, 232] width 113 height 45
click at [1122, 243] on button "Search" at bounding box center [1114, 232] width 113 height 45
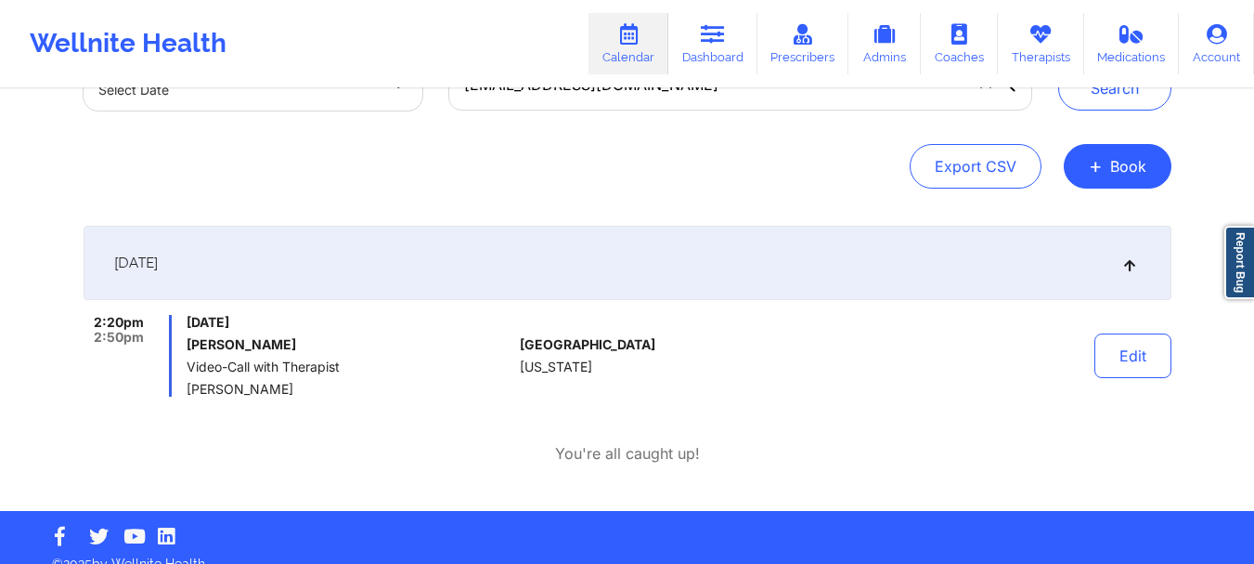
scroll to position [136, 0]
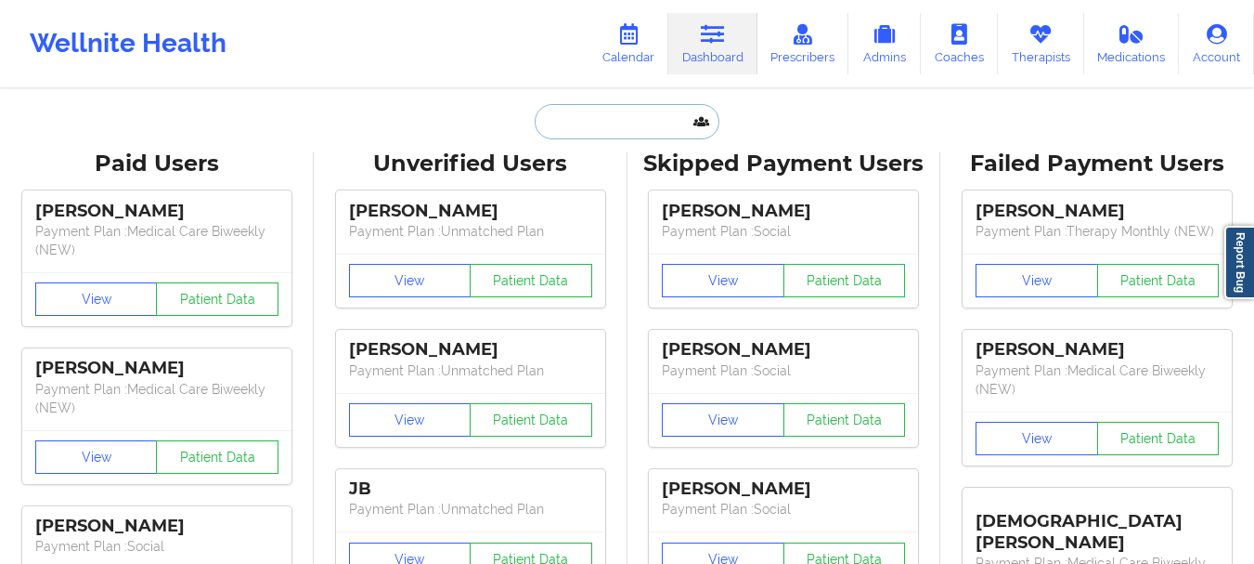
click at [614, 123] on input "text" at bounding box center [627, 121] width 184 height 35
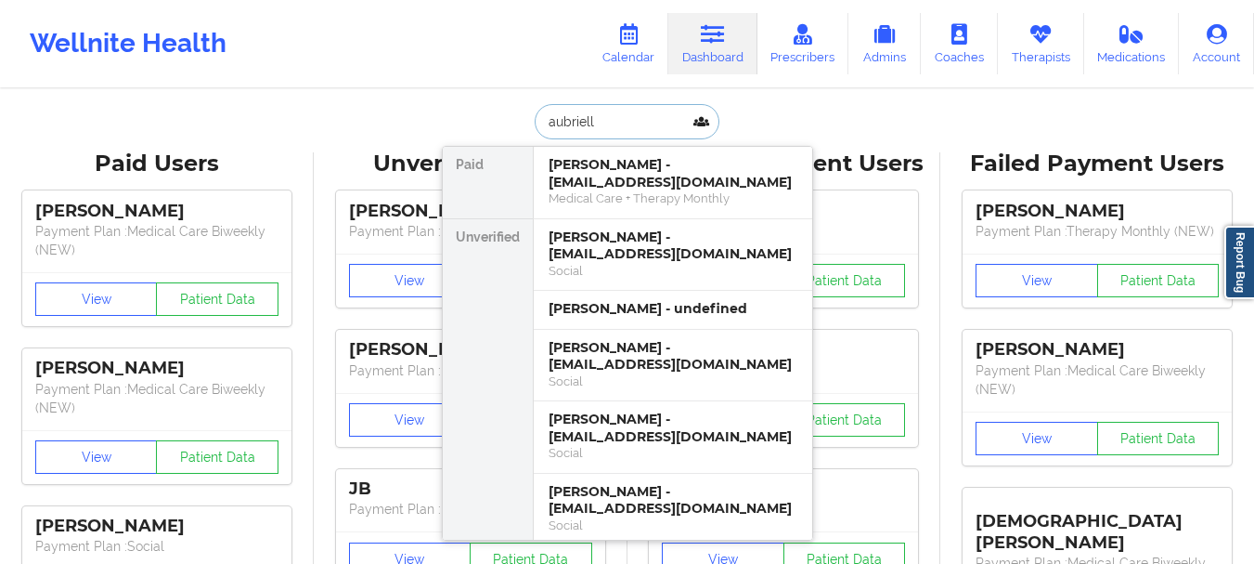
type input "aubrielle"
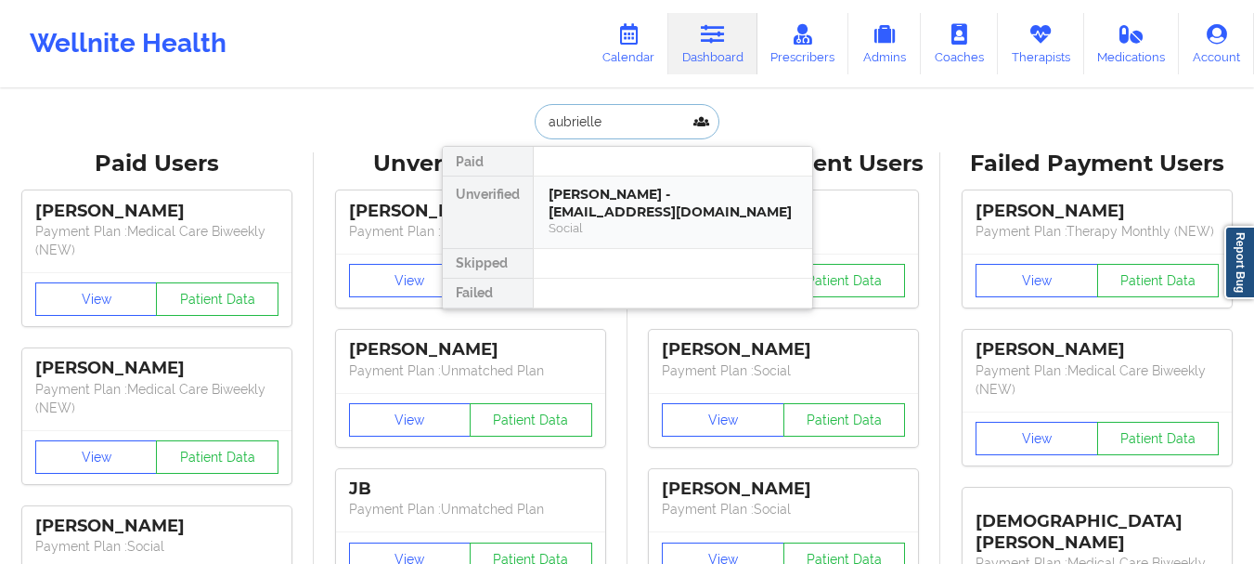
click at [658, 213] on div "Aubrielle Bob - abob28@secondbaptistschool.org" at bounding box center [673, 203] width 249 height 34
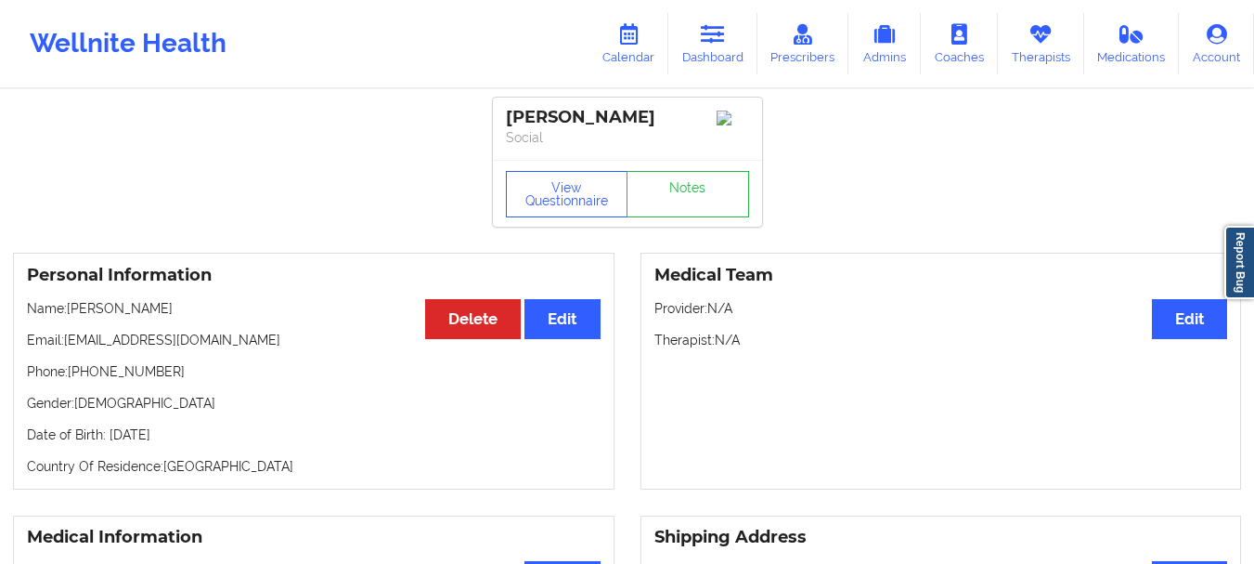
drag, startPoint x: 68, startPoint y: 347, endPoint x: 279, endPoint y: 354, distance: 210.8
click at [279, 349] on p "Email: abob28@secondbaptistschool.org" at bounding box center [314, 340] width 574 height 19
copy p "abob28@secondbaptistschool.org"
click at [732, 28] on link "Dashboard" at bounding box center [712, 43] width 89 height 61
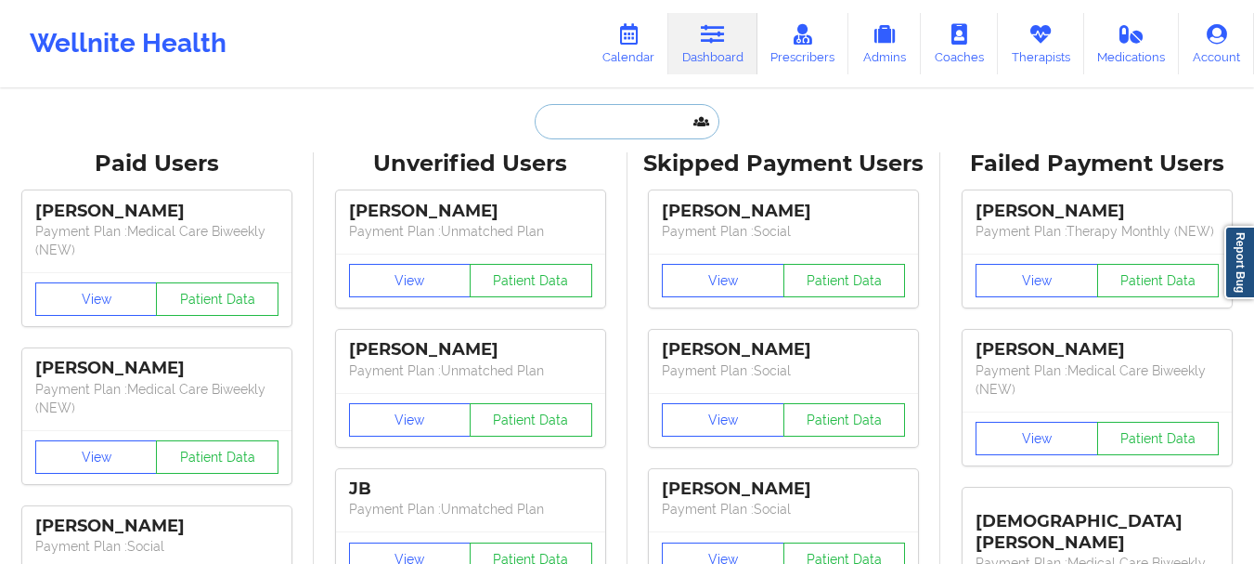
click at [633, 122] on input "text" at bounding box center [627, 121] width 184 height 35
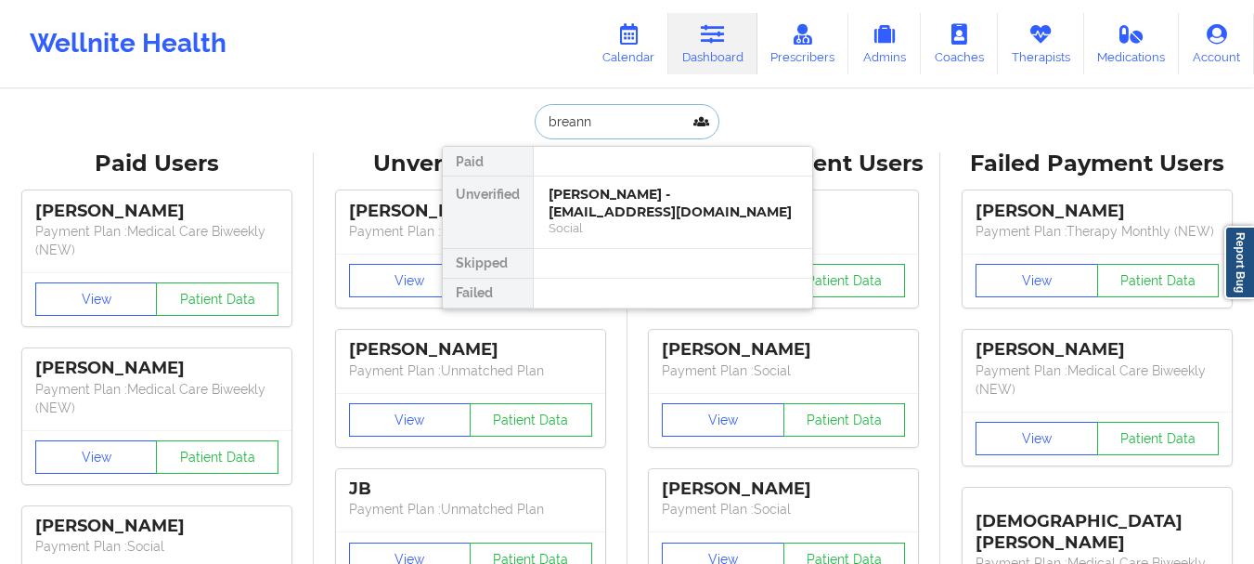
type input "[PERSON_NAME]"
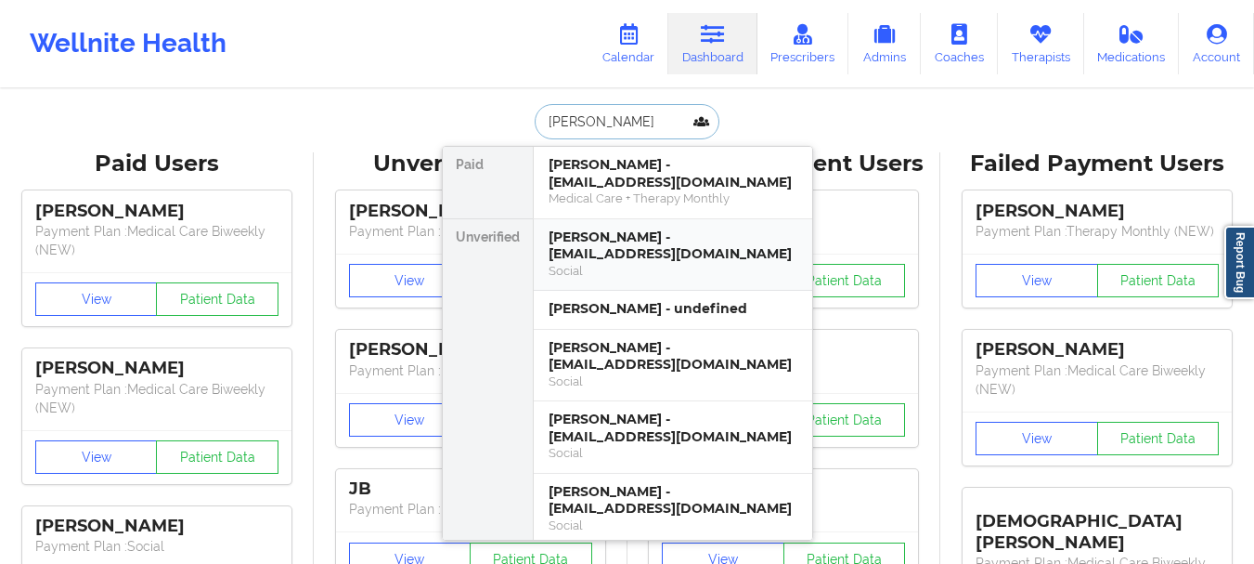
click at [658, 243] on div "[PERSON_NAME] - [EMAIL_ADDRESS][DOMAIN_NAME]" at bounding box center [673, 245] width 249 height 34
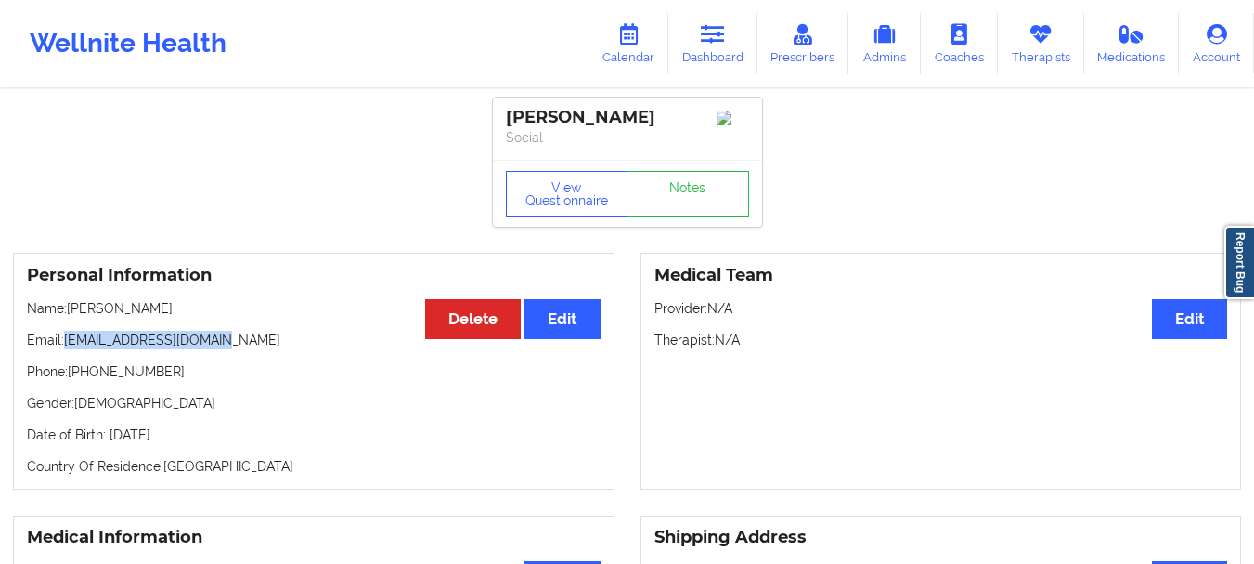
drag, startPoint x: 65, startPoint y: 344, endPoint x: 240, endPoint y: 338, distance: 175.6
click at [240, 338] on p "Email: [EMAIL_ADDRESS][DOMAIN_NAME]" at bounding box center [314, 340] width 574 height 19
copy p "[EMAIL_ADDRESS][DOMAIN_NAME]"
click at [726, 52] on link "Dashboard" at bounding box center [712, 43] width 89 height 61
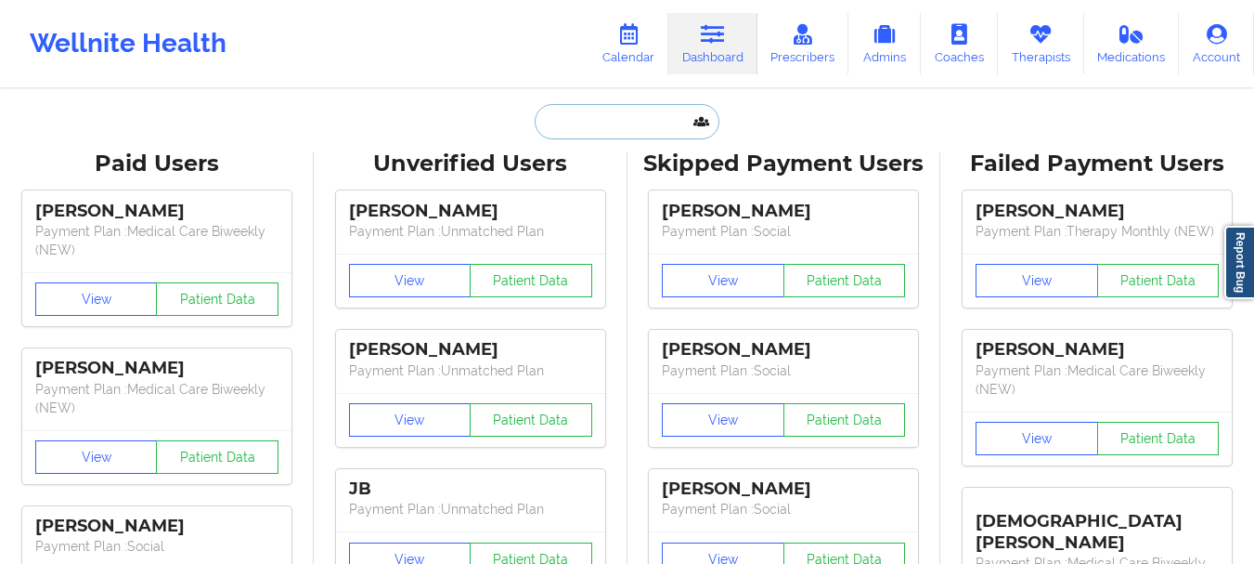
paste input "destineyharris93@yahoo.com"
click at [622, 117] on input "text" at bounding box center [627, 121] width 184 height 35
type input "destineyharris93@yahoo.com"
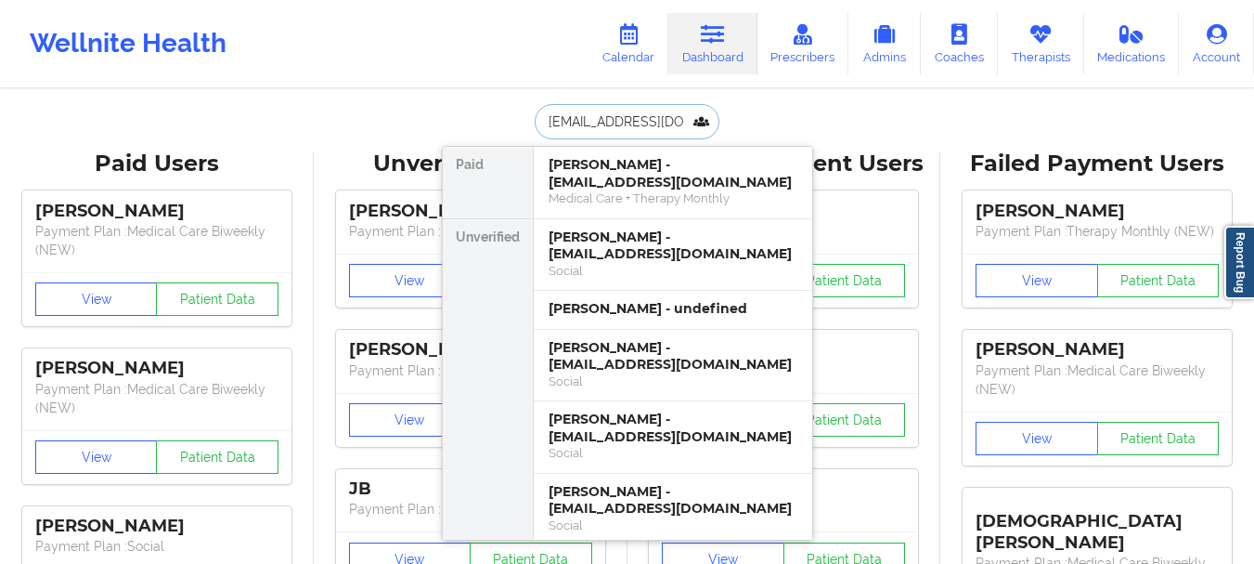
scroll to position [0, 31]
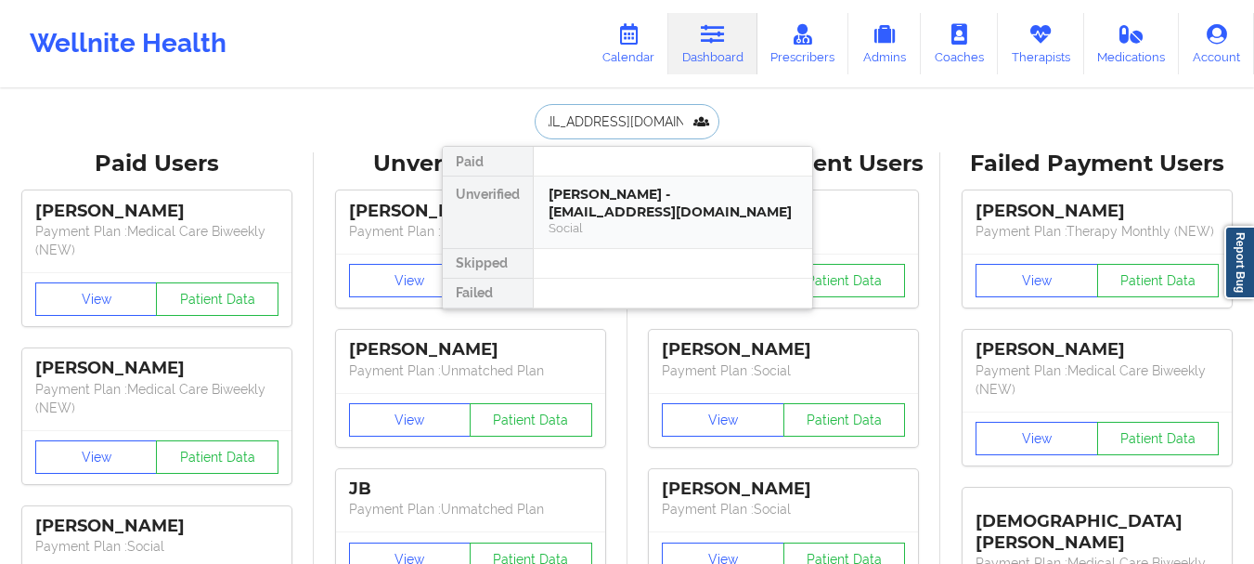
click at [625, 220] on div "Destiney Harris - destineyharris93@yahoo.com" at bounding box center [673, 203] width 249 height 34
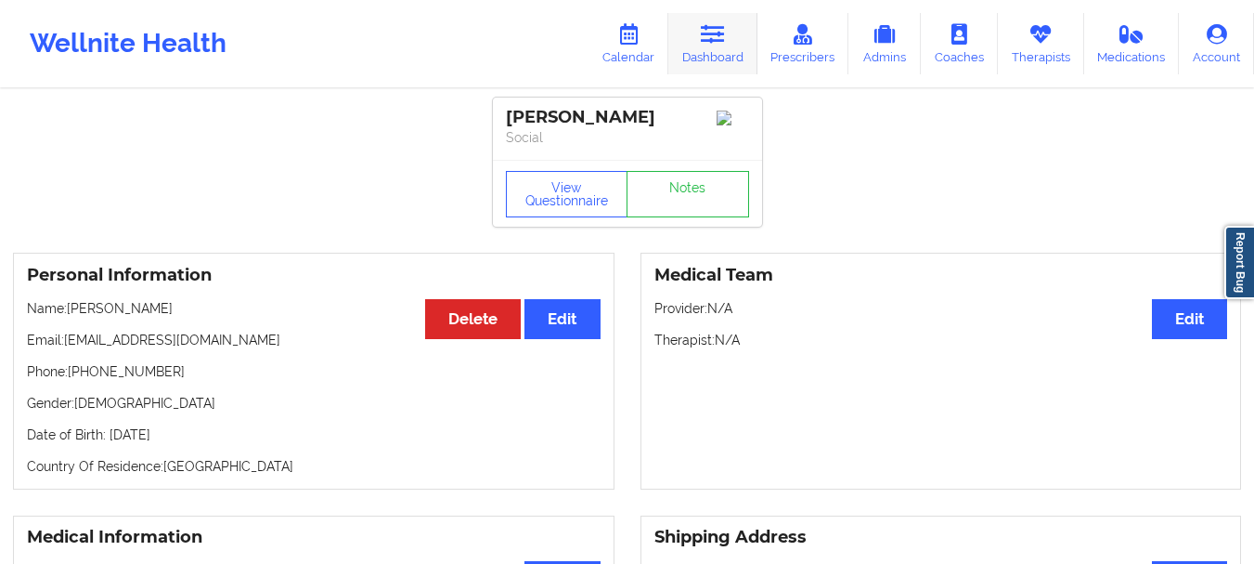
click at [721, 47] on link "Dashboard" at bounding box center [712, 43] width 89 height 61
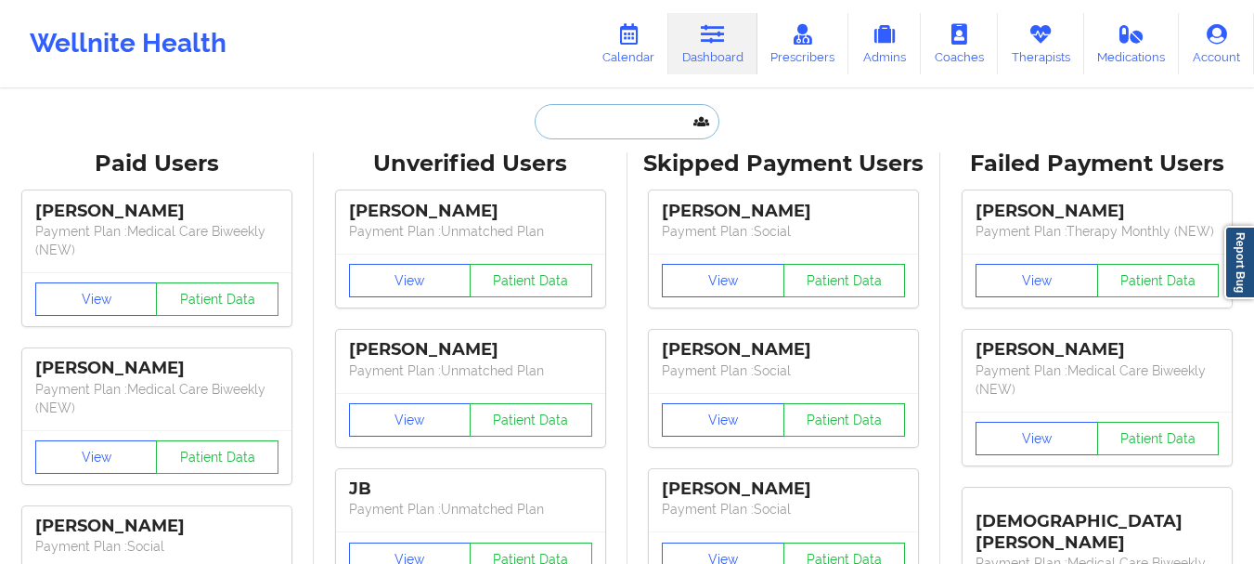
click at [629, 108] on input "text" at bounding box center [627, 121] width 184 height 35
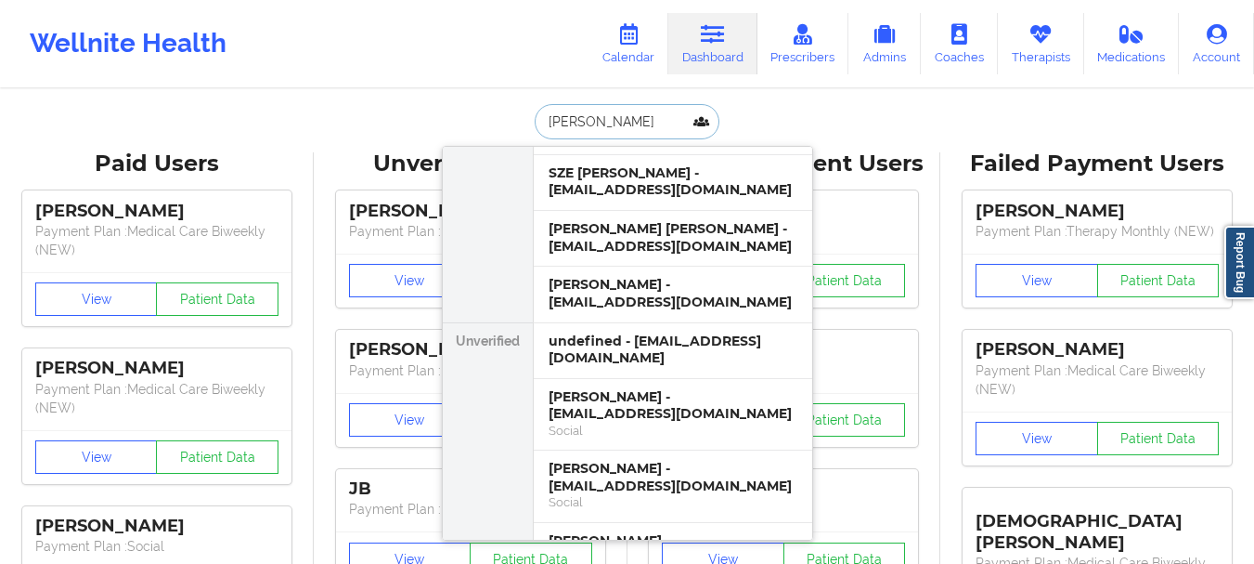
scroll to position [771, 0]
type input "matthew"
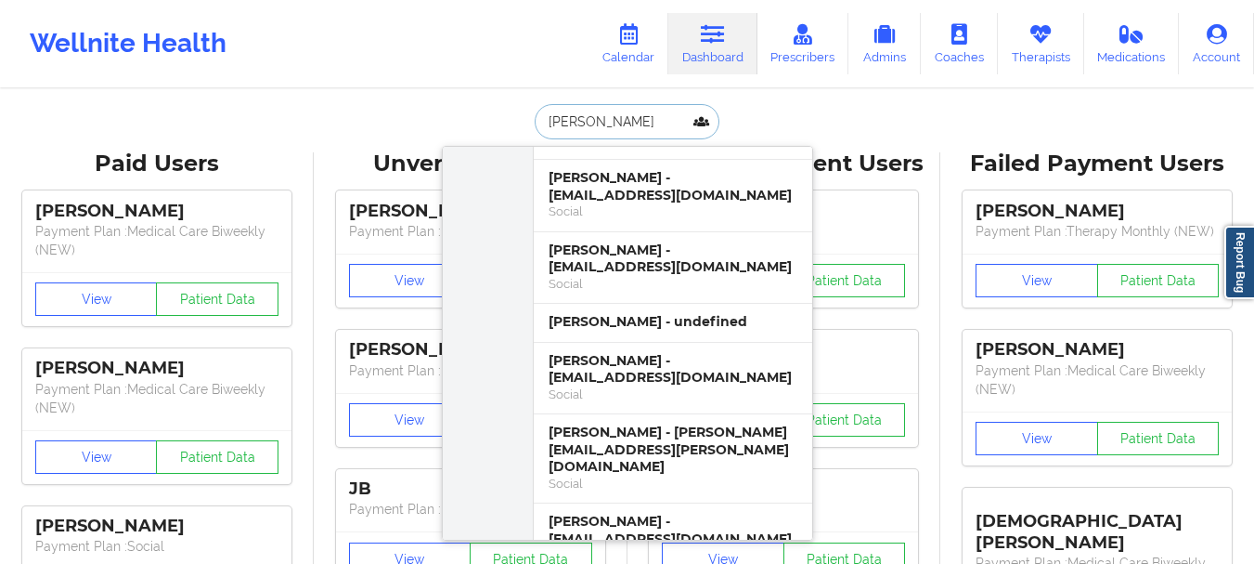
scroll to position [0, 0]
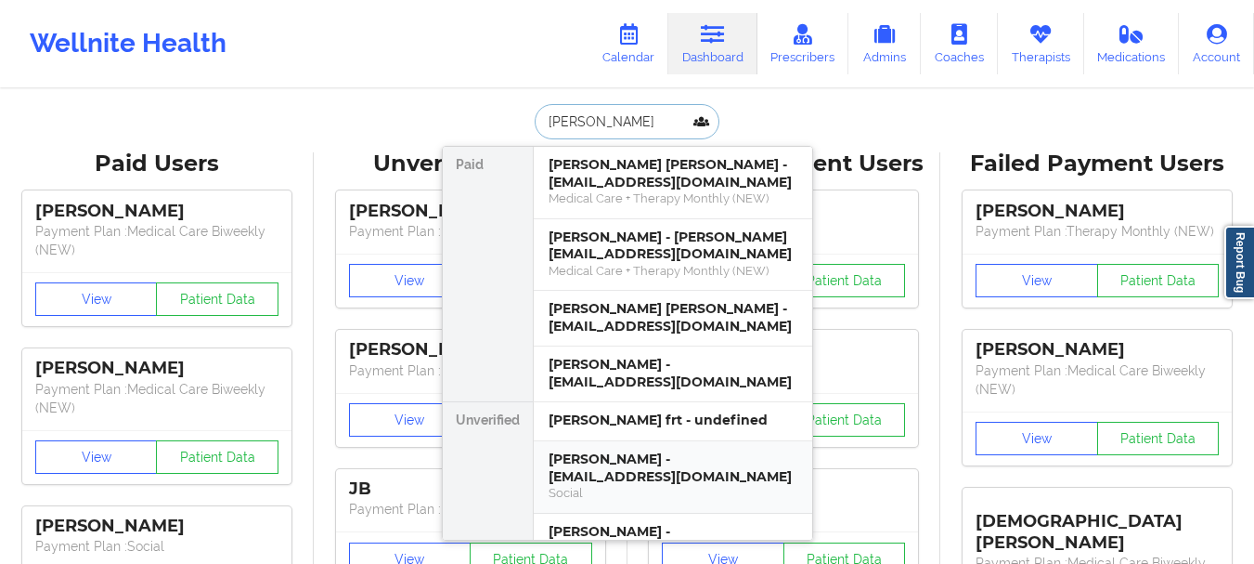
click at [668, 464] on div "Matthew Lee - orangedoodle52@gmail.com" at bounding box center [673, 467] width 249 height 34
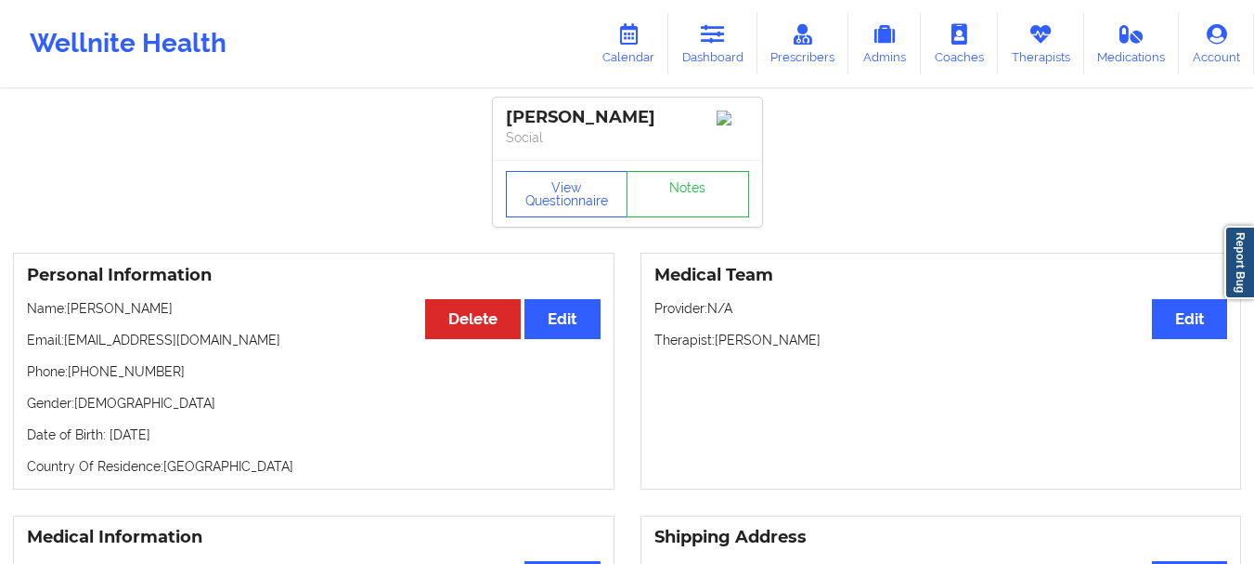
click at [725, 26] on icon at bounding box center [713, 34] width 24 height 20
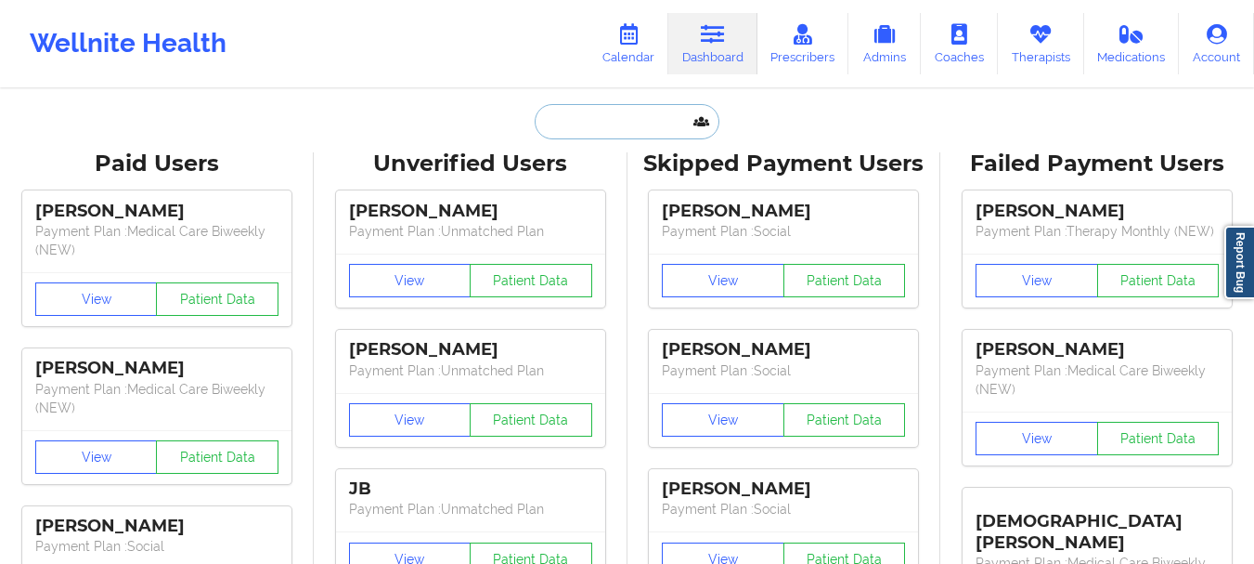
click at [603, 123] on input "text" at bounding box center [627, 121] width 184 height 35
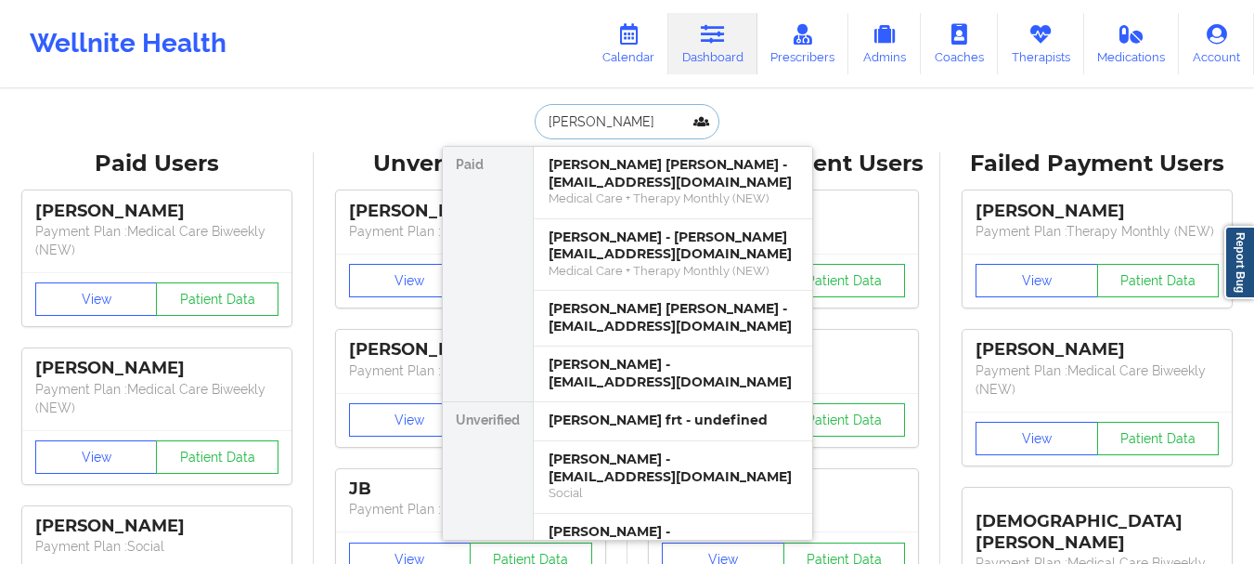
type input "chase"
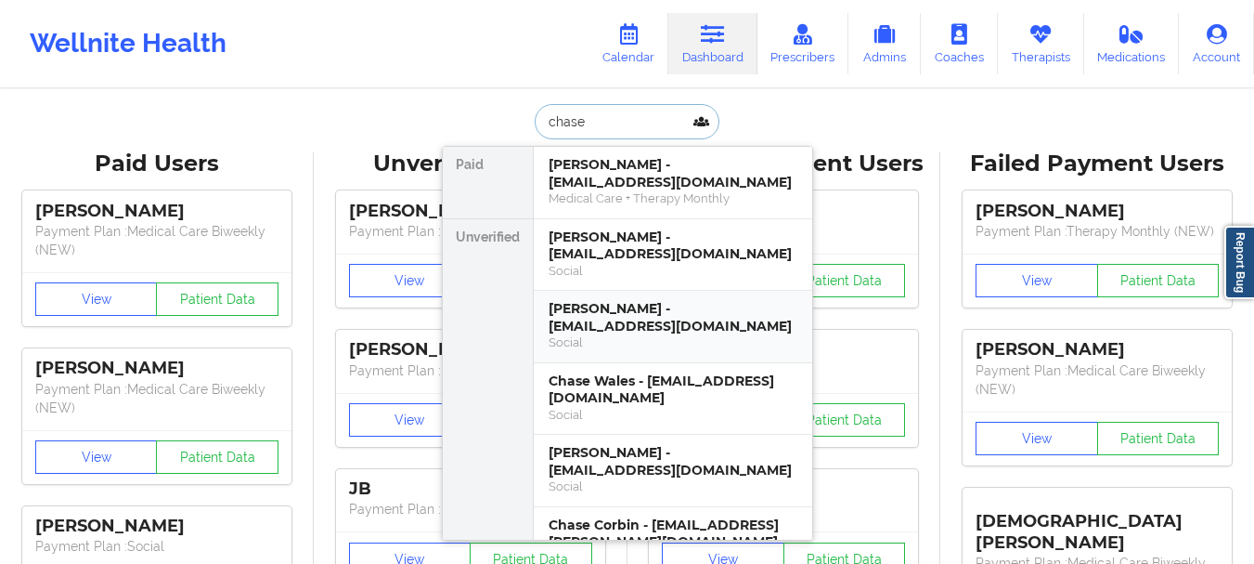
click at [686, 323] on div "Chase Bob - cbob27@secondbaptistschool.org" at bounding box center [673, 317] width 249 height 34
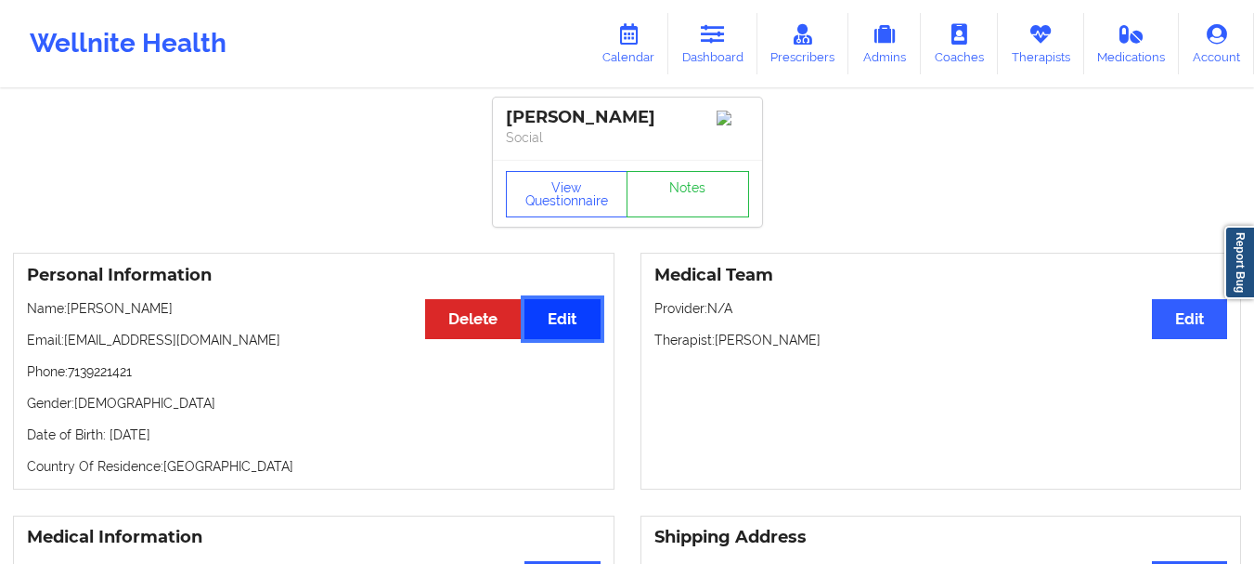
click at [560, 321] on button "Edit" at bounding box center [562, 319] width 75 height 40
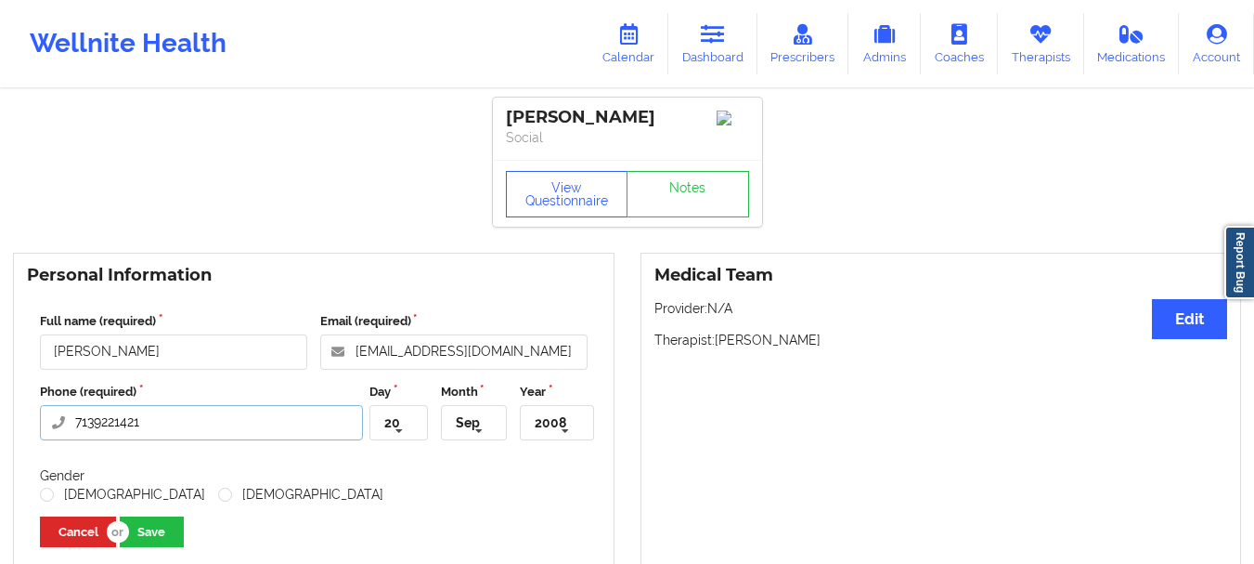
click at [77, 434] on input "7139221421" at bounding box center [201, 422] width 323 height 35
type input "+17139221421"
click at [89, 493] on label "Male" at bounding box center [122, 494] width 165 height 16
click at [56, 493] on input "Male" at bounding box center [48, 494] width 16 height 16
radio input "true"
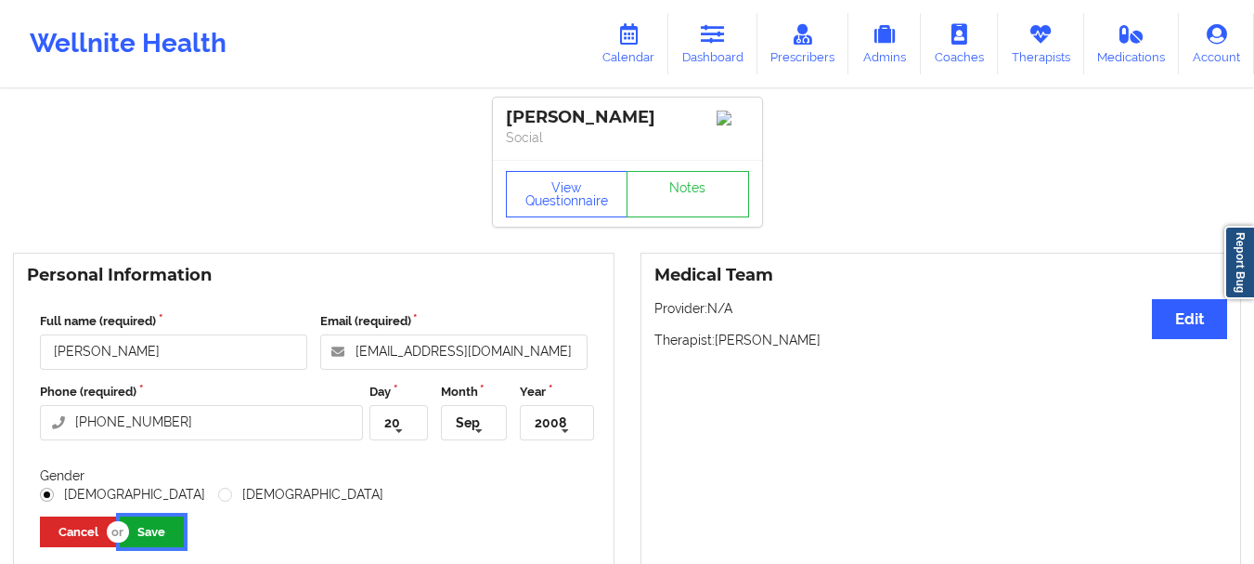
click at [173, 532] on button "Save" at bounding box center [152, 531] width 64 height 31
